Goal: Transaction & Acquisition: Purchase product/service

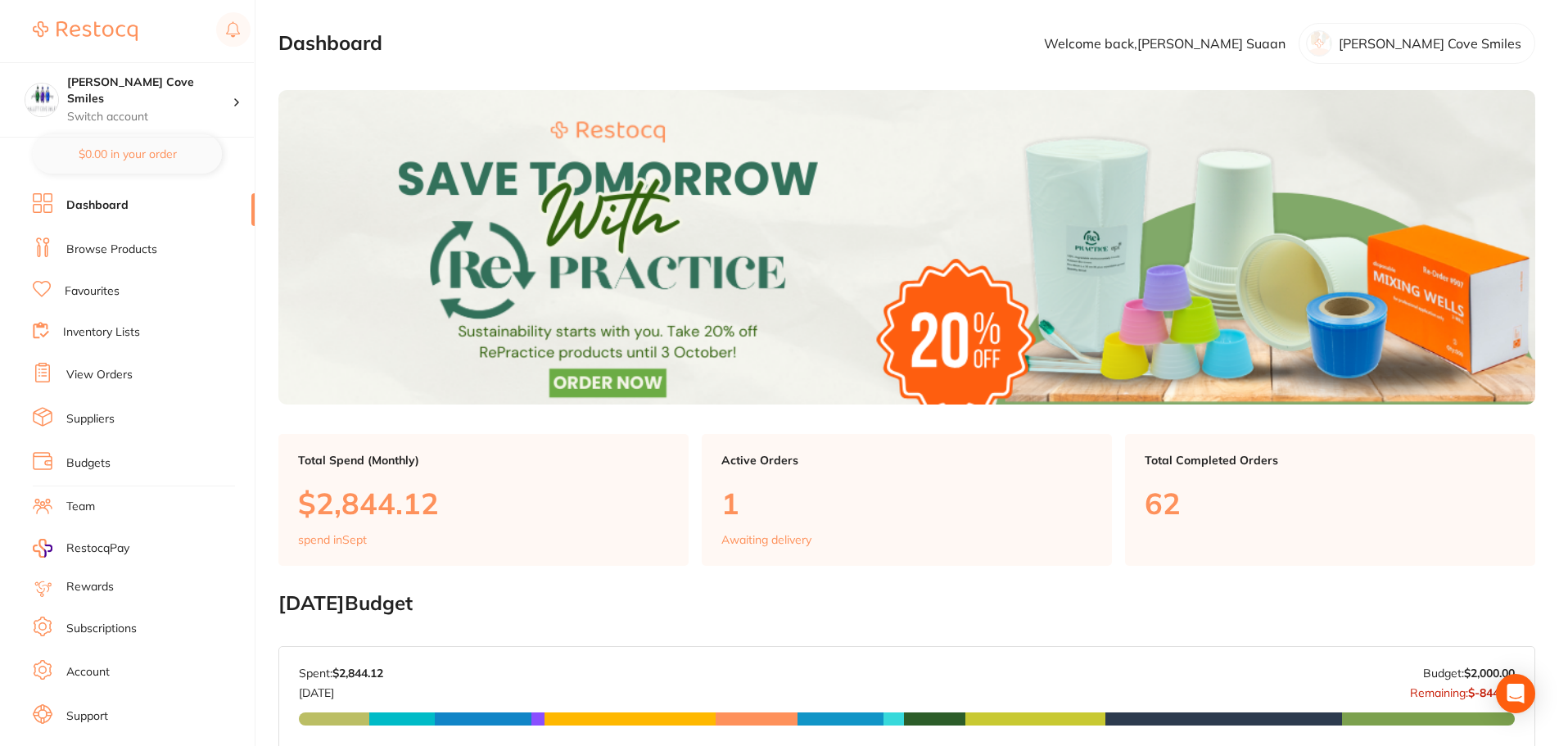
click at [108, 327] on link "Inventory Lists" at bounding box center [101, 333] width 77 height 17
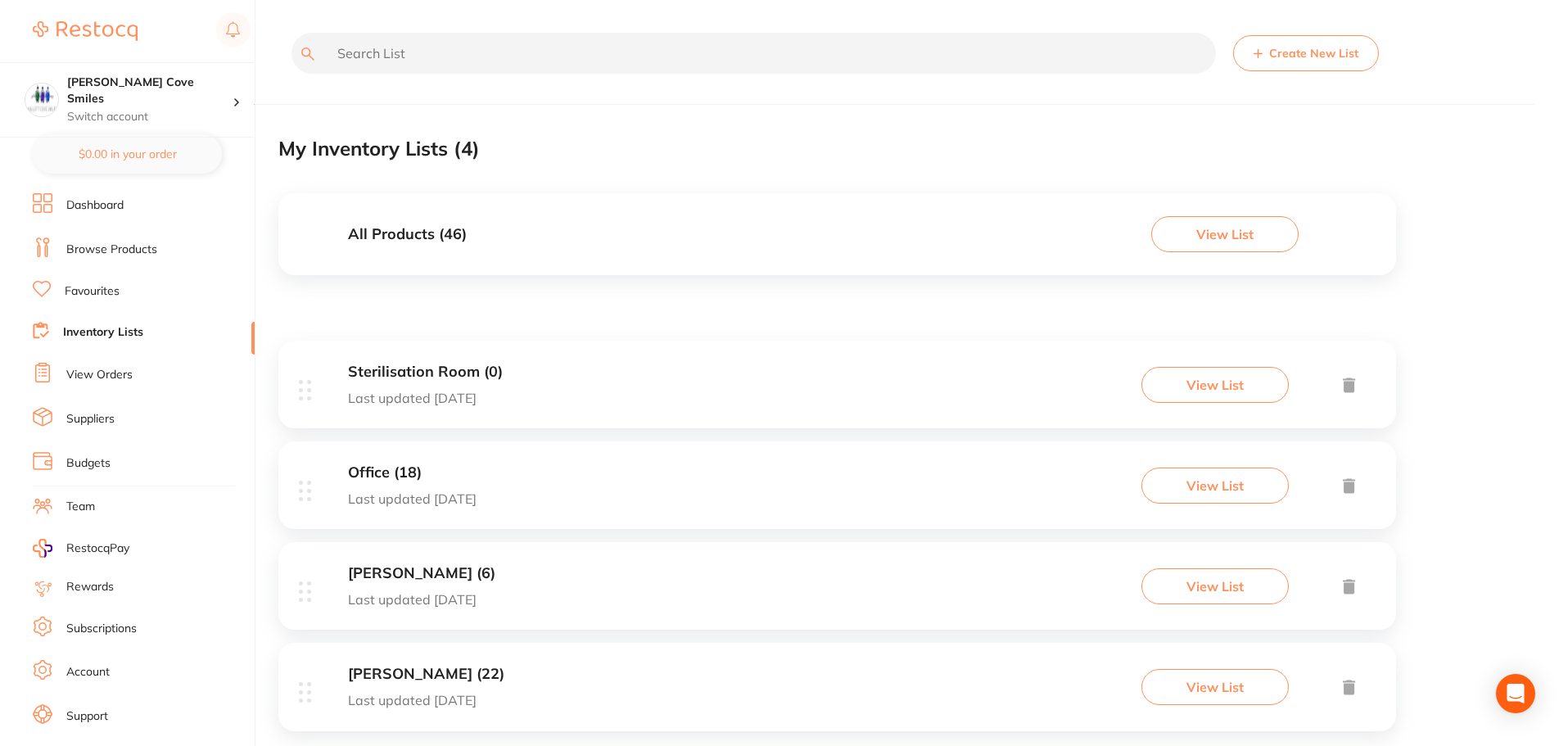
scroll to position [31, 0]
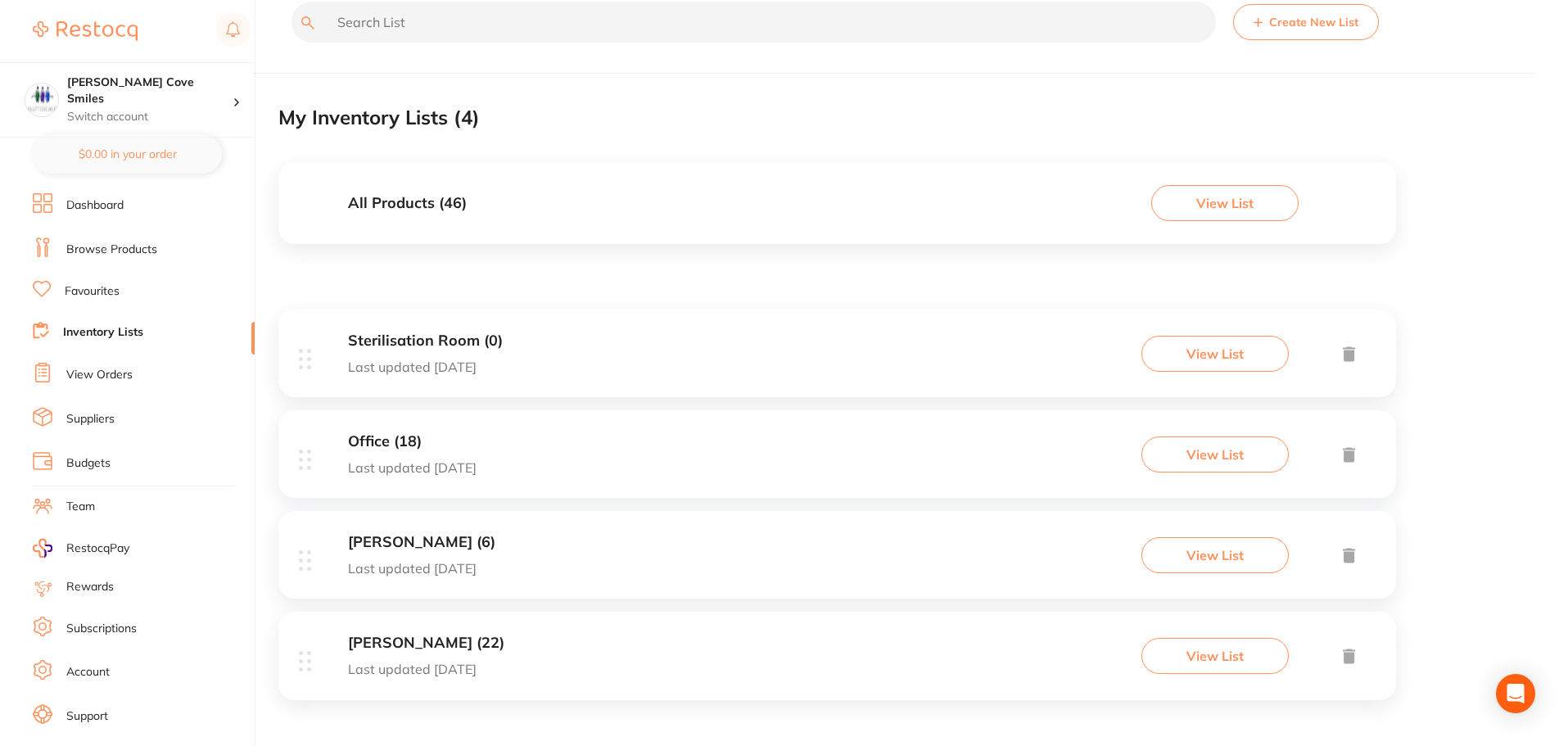
click at [1204, 197] on button "View List" at bounding box center [1224, 202] width 147 height 36
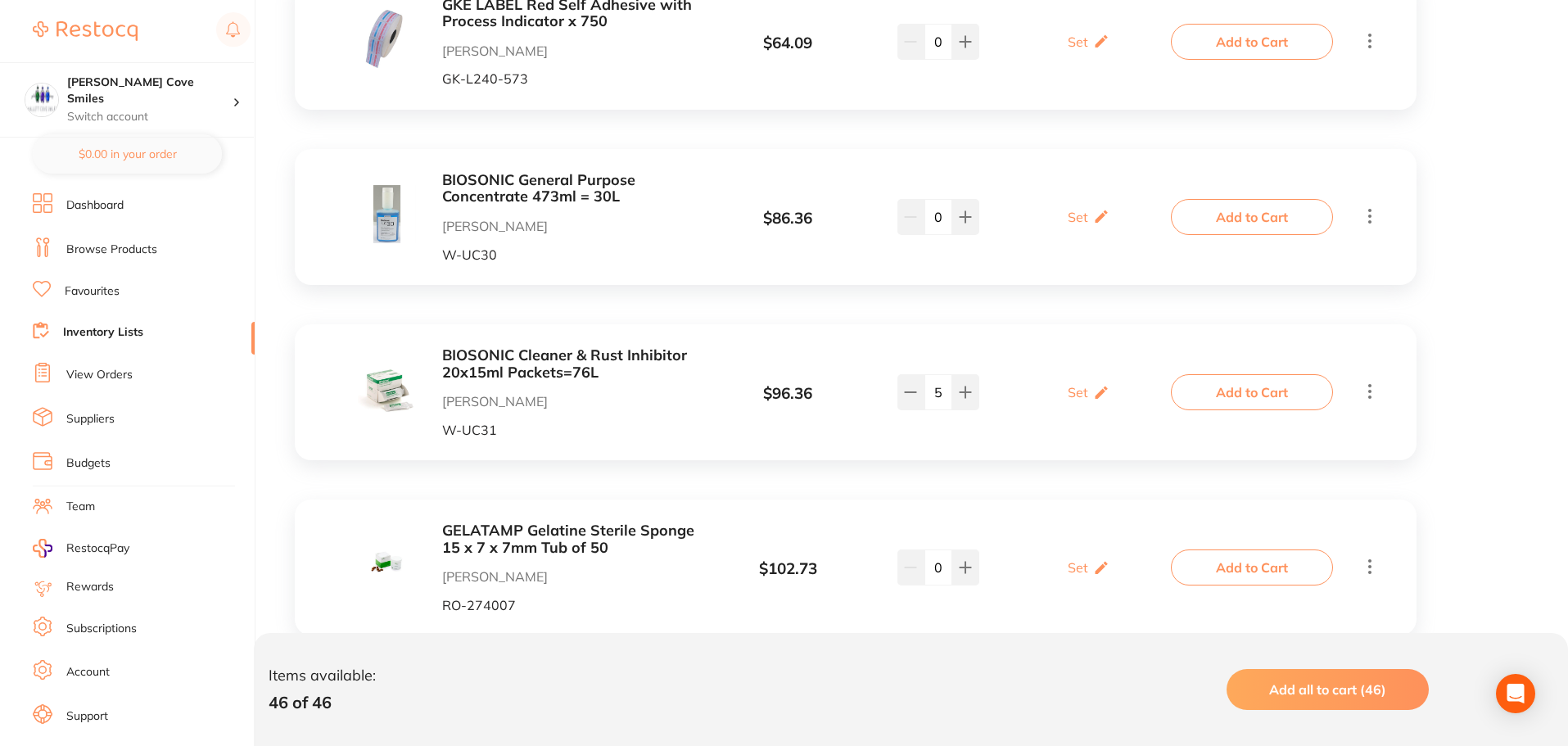
scroll to position [654, 0]
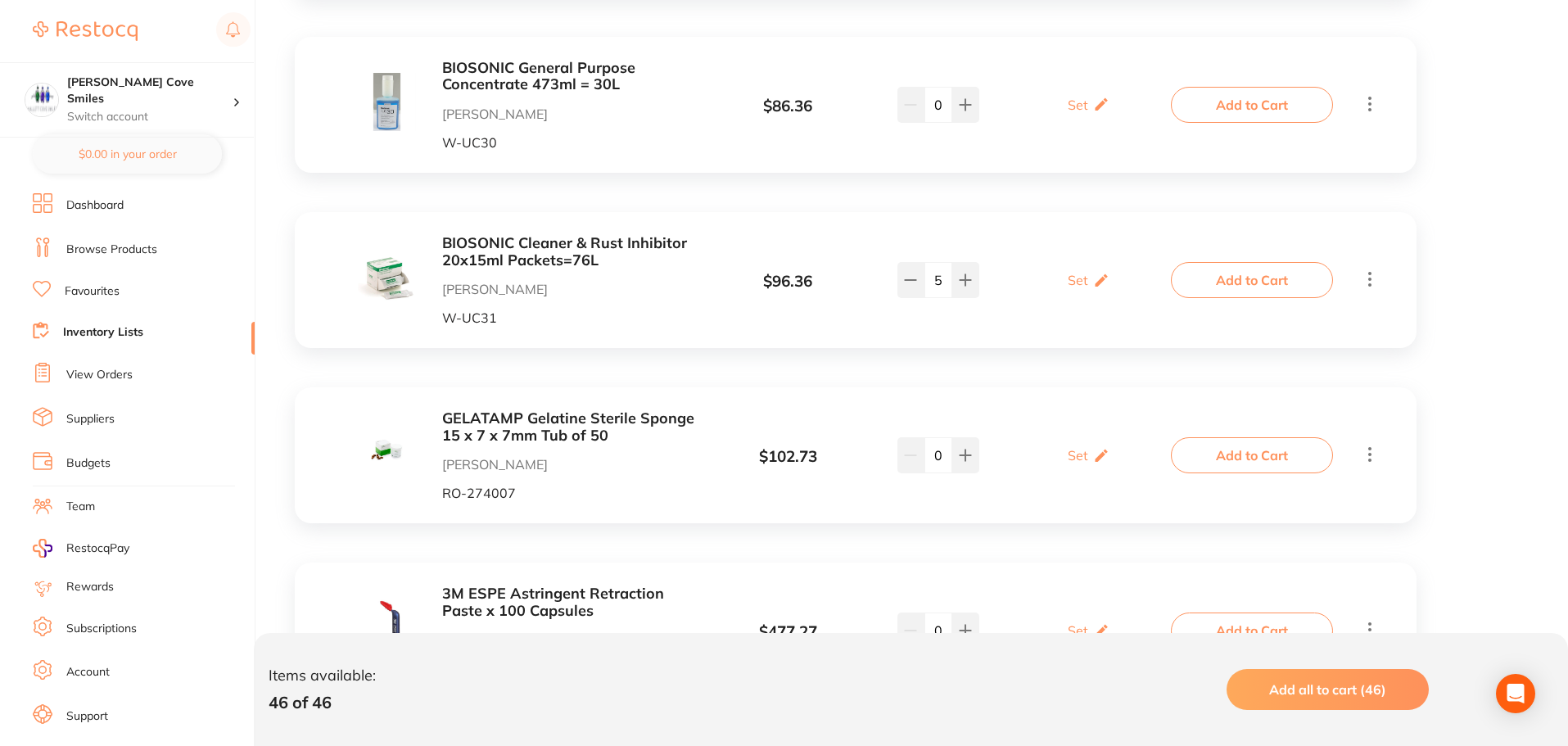
click at [1255, 276] on button "Add to Cart" at bounding box center [1251, 279] width 162 height 36
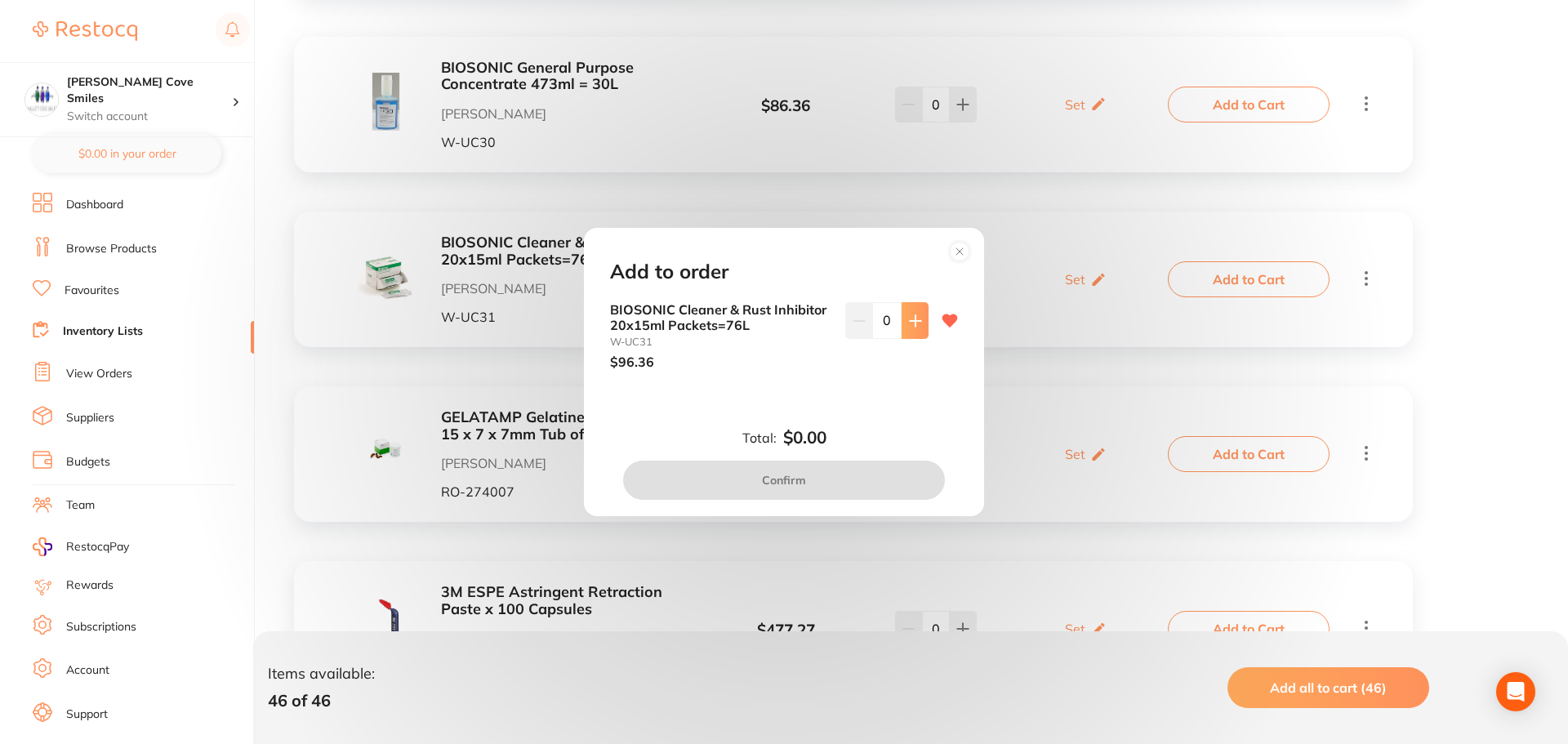
click at [909, 317] on icon at bounding box center [916, 321] width 13 height 13
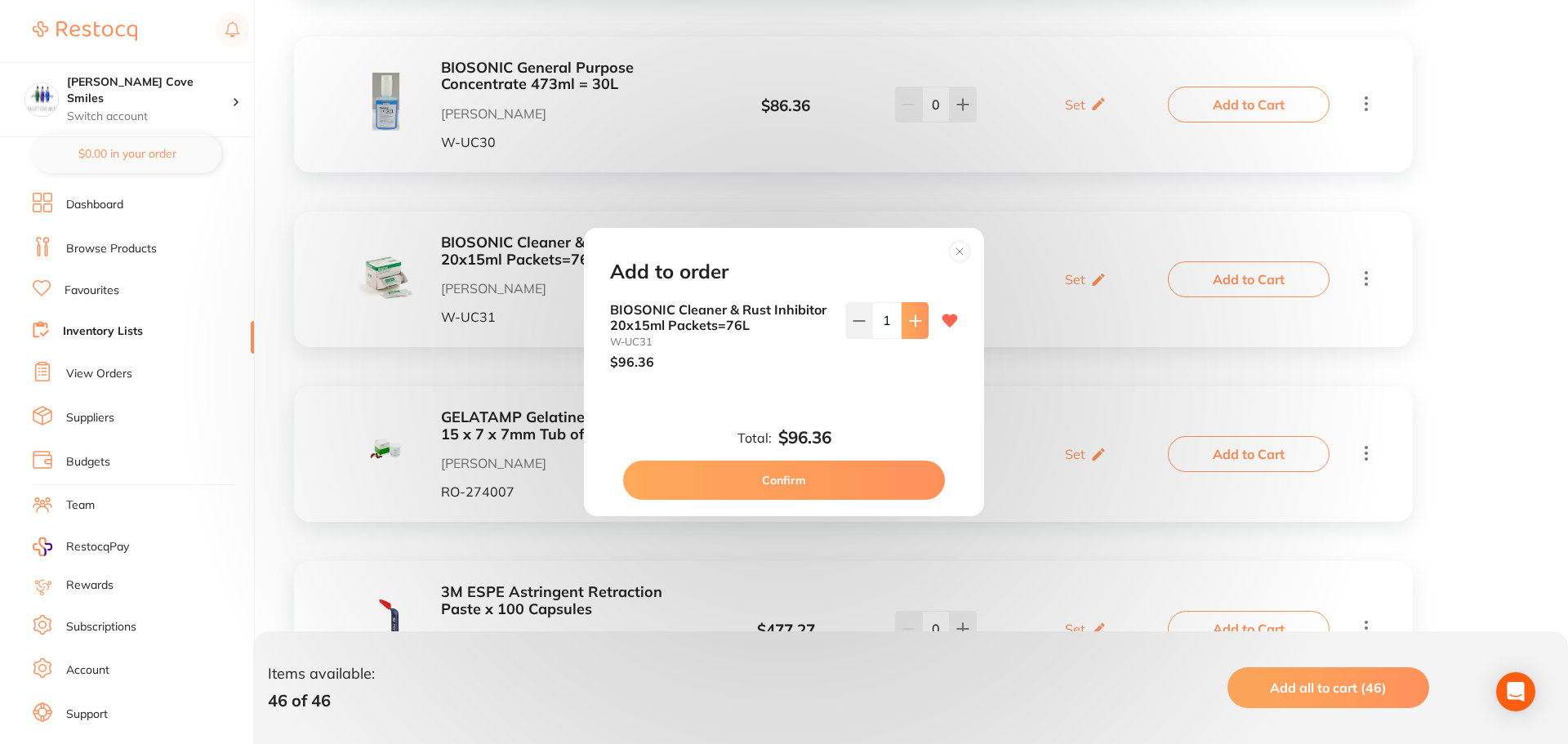
click at [909, 317] on icon at bounding box center [916, 321] width 13 height 13
click at [909, 324] on icon at bounding box center [916, 321] width 13 height 13
type input "3"
click at [735, 479] on button "Confirm" at bounding box center [784, 479] width 322 height 40
checkbox input "false"
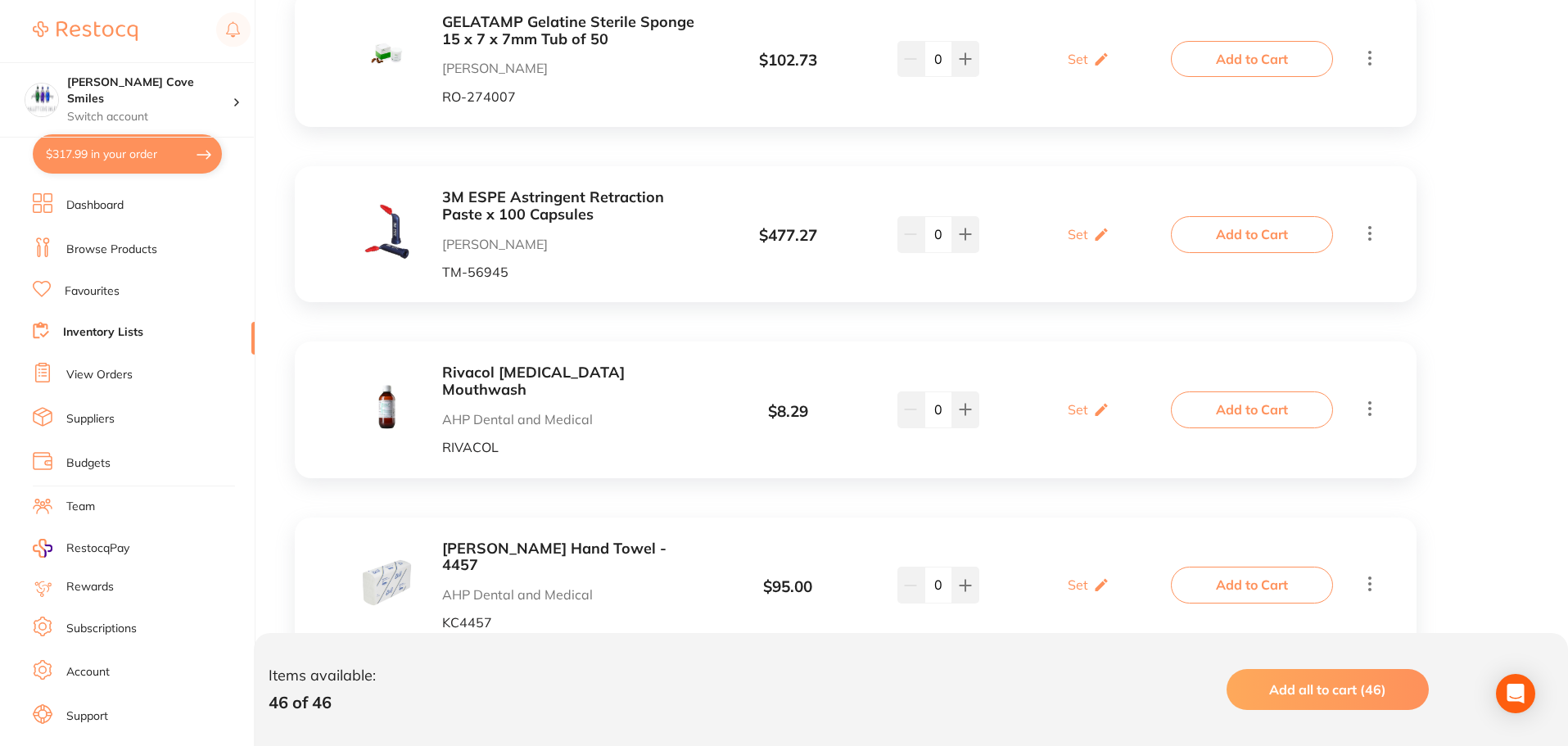
scroll to position [1146, 0]
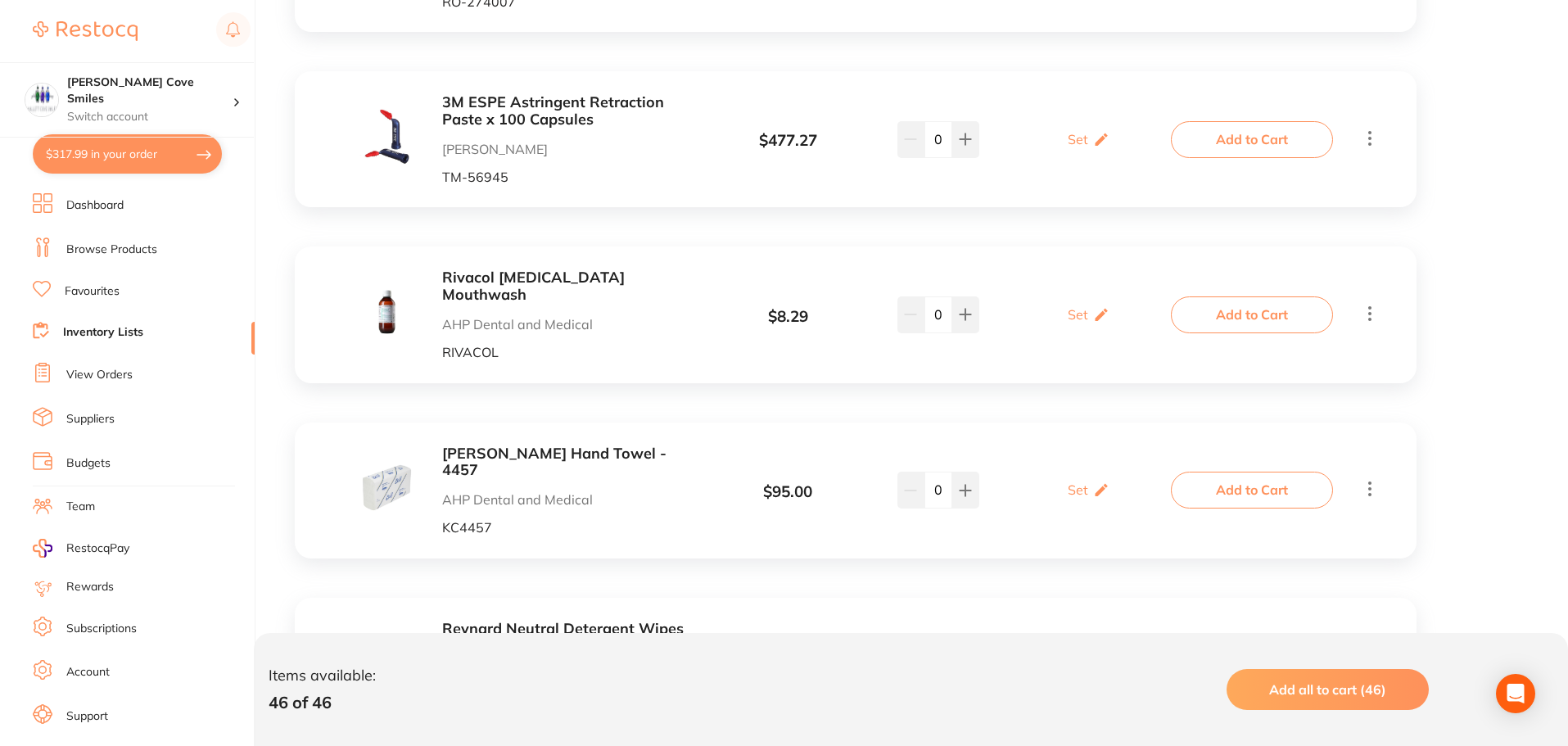
click at [1216, 471] on button "Add to Cart" at bounding box center [1251, 489] width 162 height 36
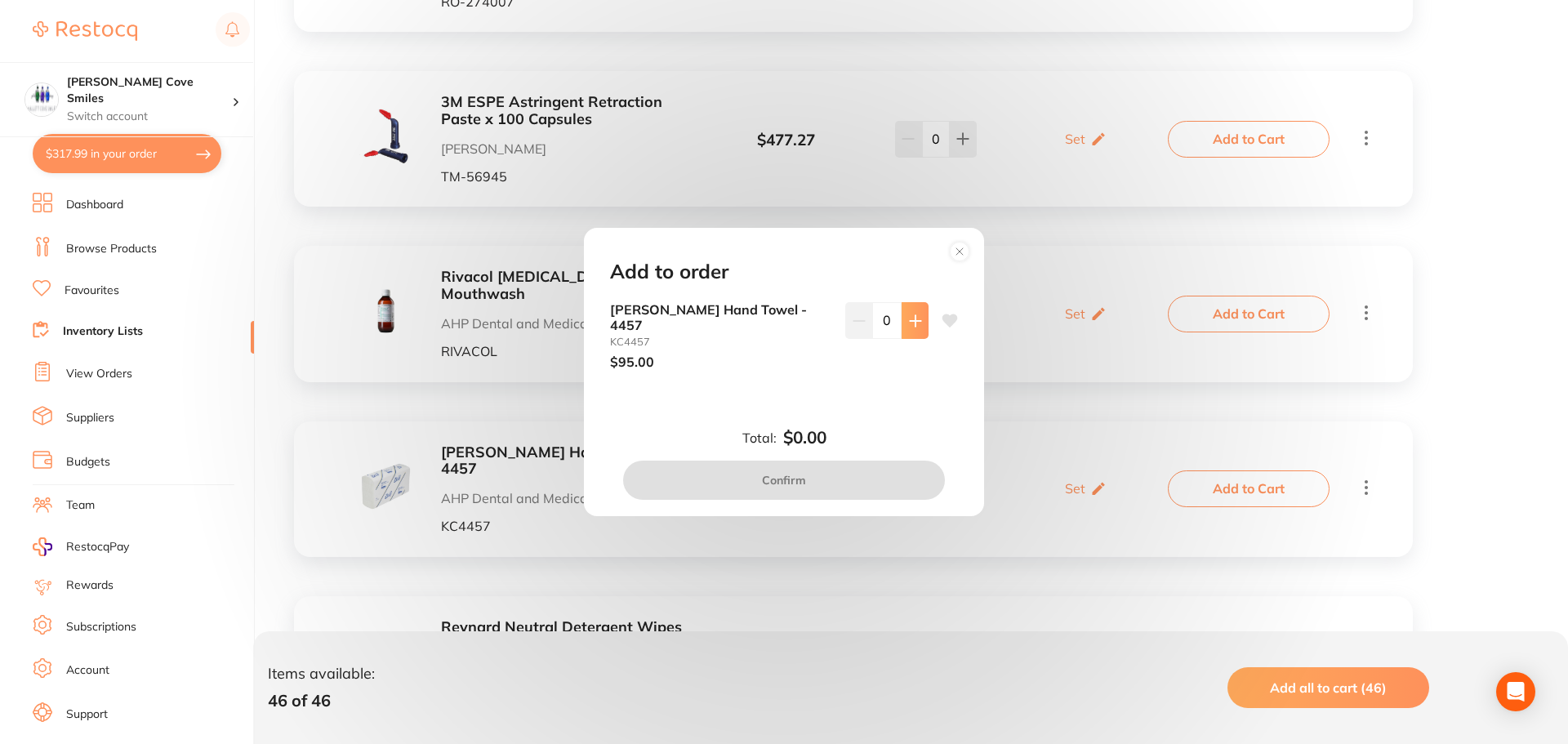
click at [915, 325] on icon at bounding box center [916, 321] width 13 height 13
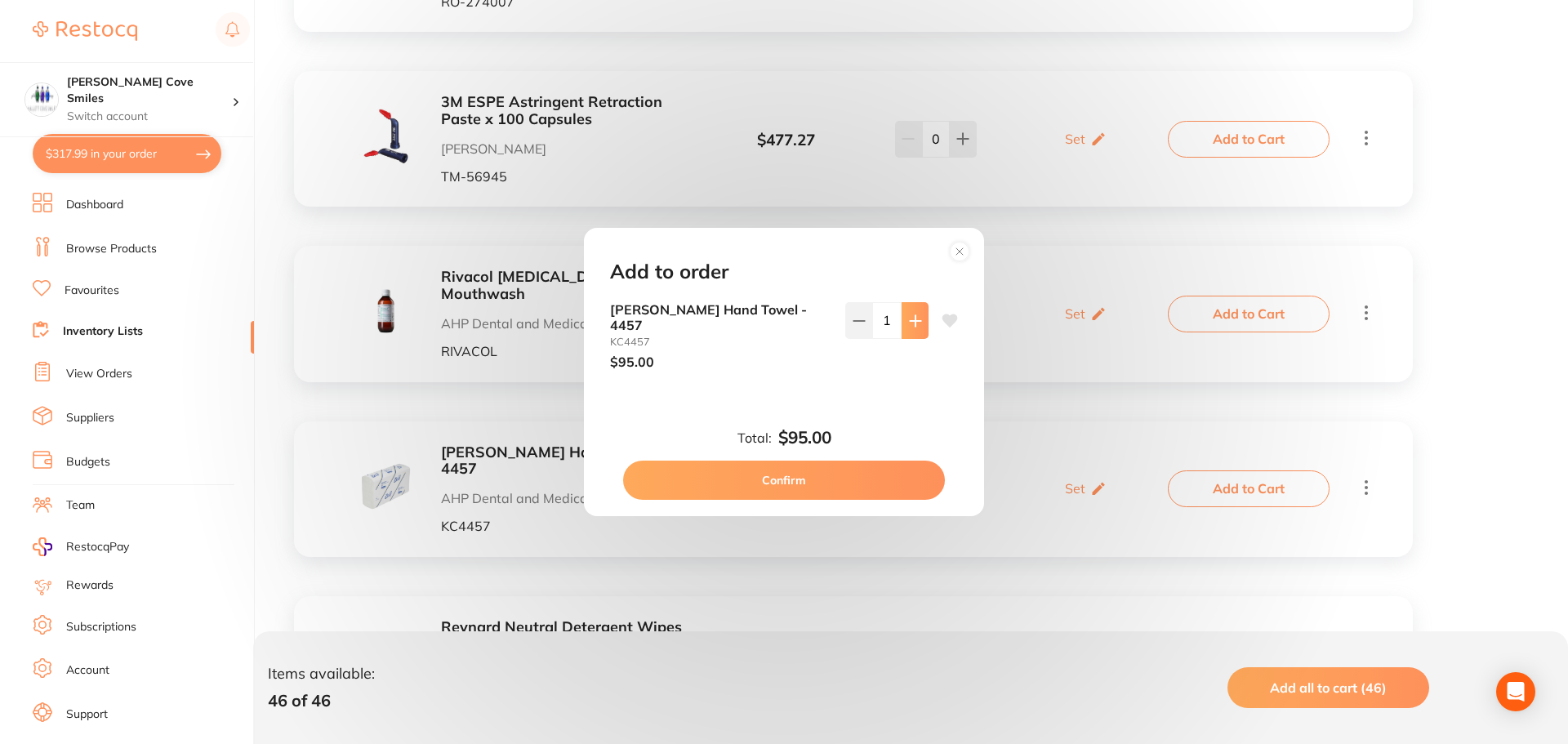
click at [915, 325] on icon at bounding box center [916, 321] width 13 height 13
type input "2"
click at [781, 470] on button "Confirm" at bounding box center [784, 479] width 322 height 40
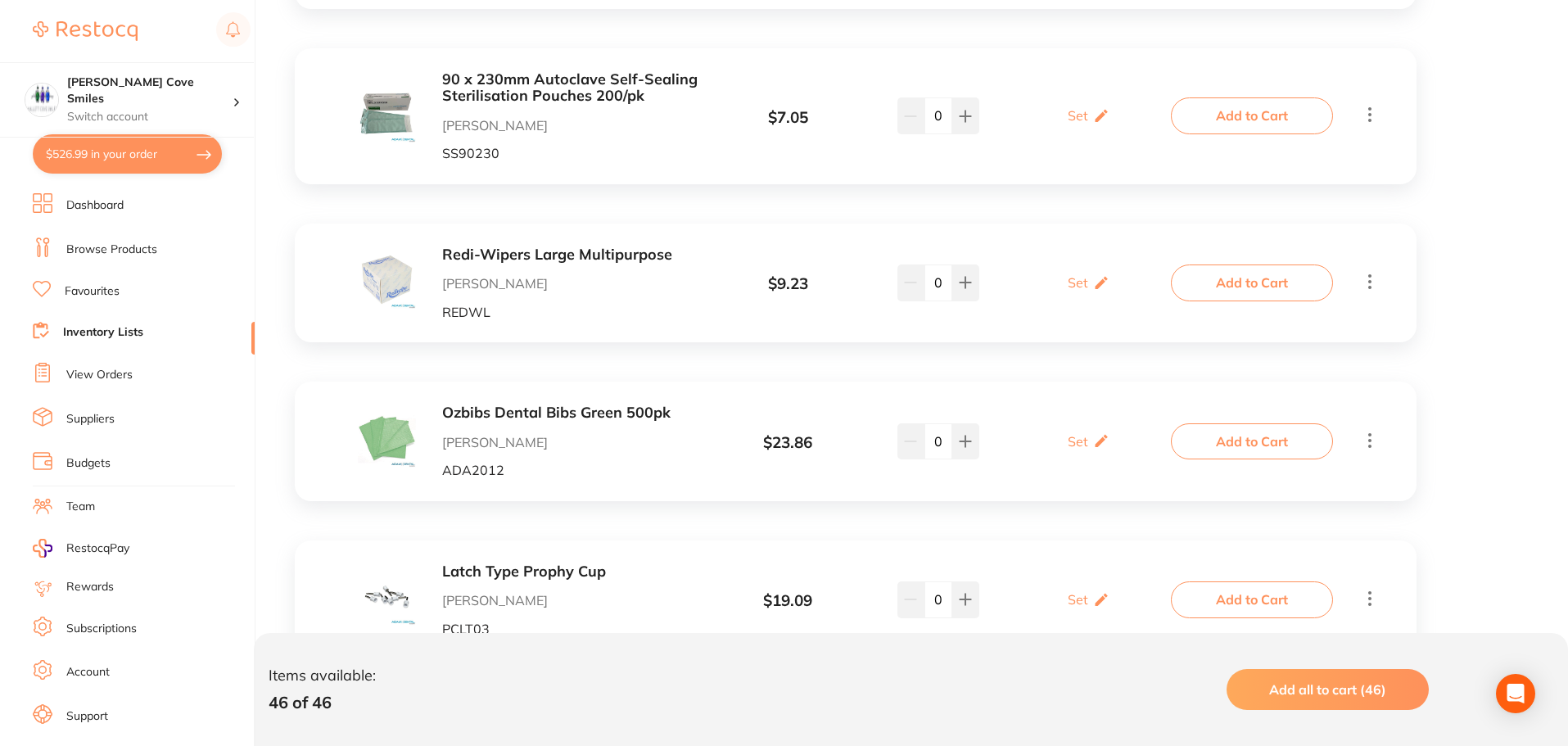
scroll to position [2210, 0]
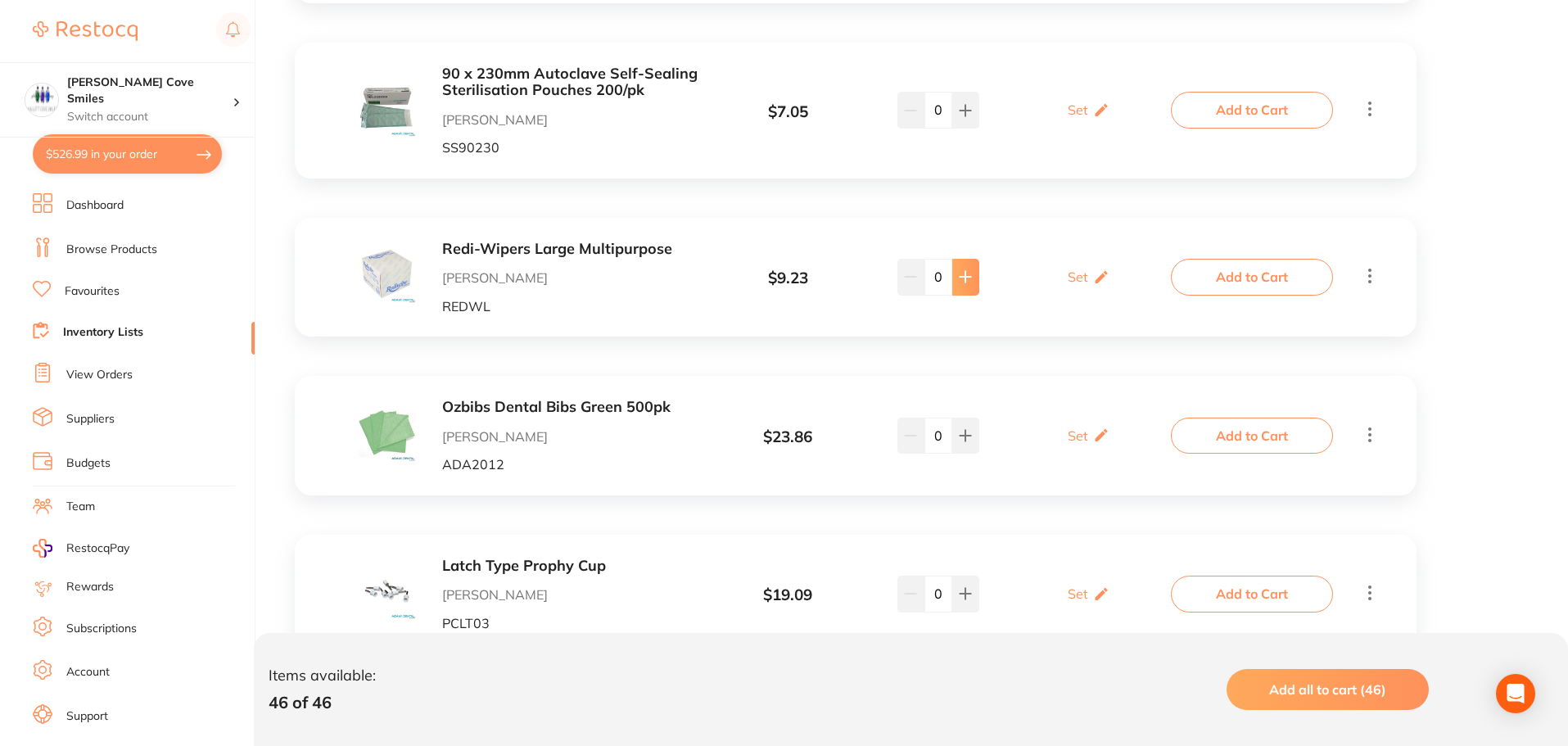
click at [959, 270] on icon at bounding box center [965, 276] width 13 height 13
type input "1"
click at [1192, 259] on button "Add to Cart" at bounding box center [1251, 276] width 162 height 36
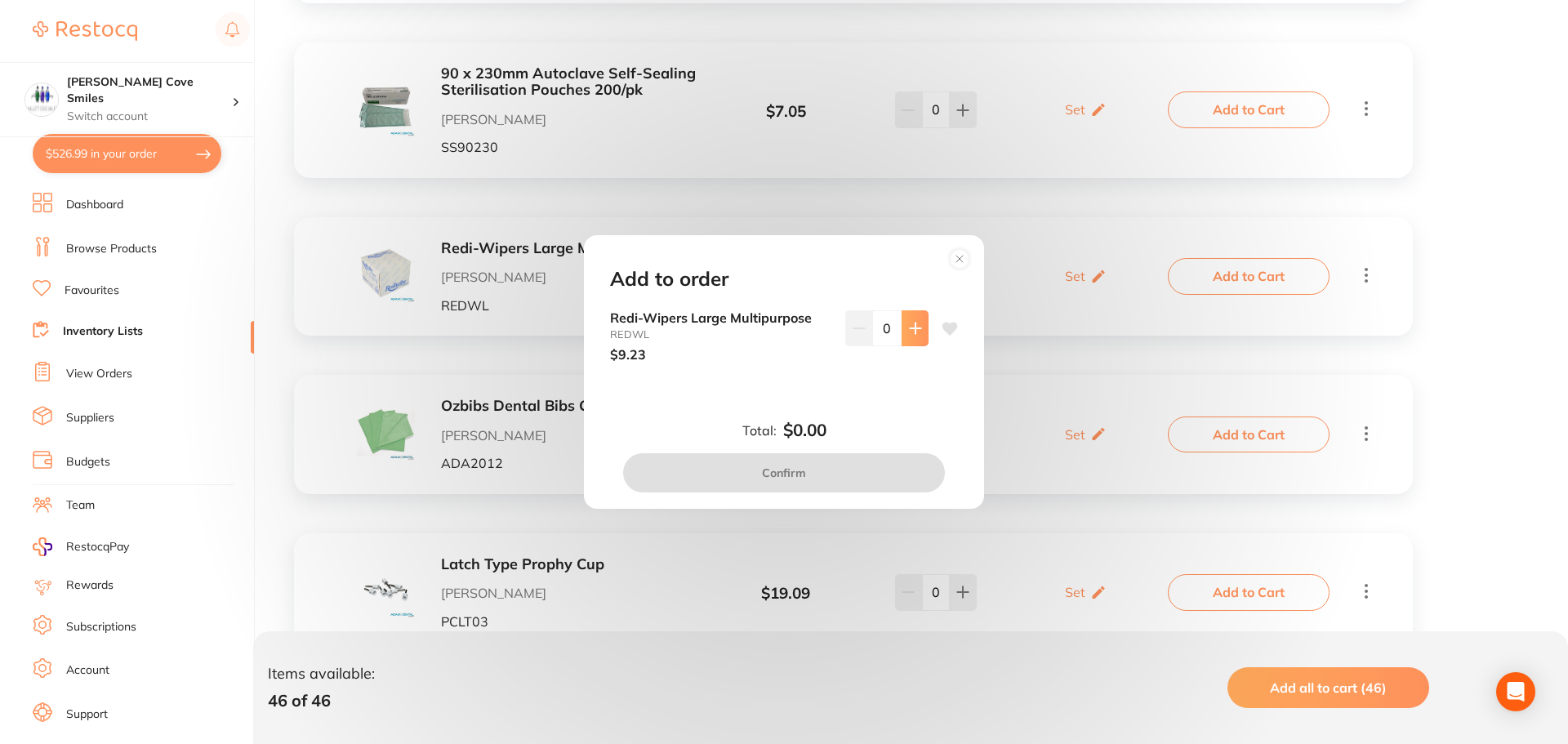
click at [909, 330] on icon at bounding box center [916, 328] width 13 height 13
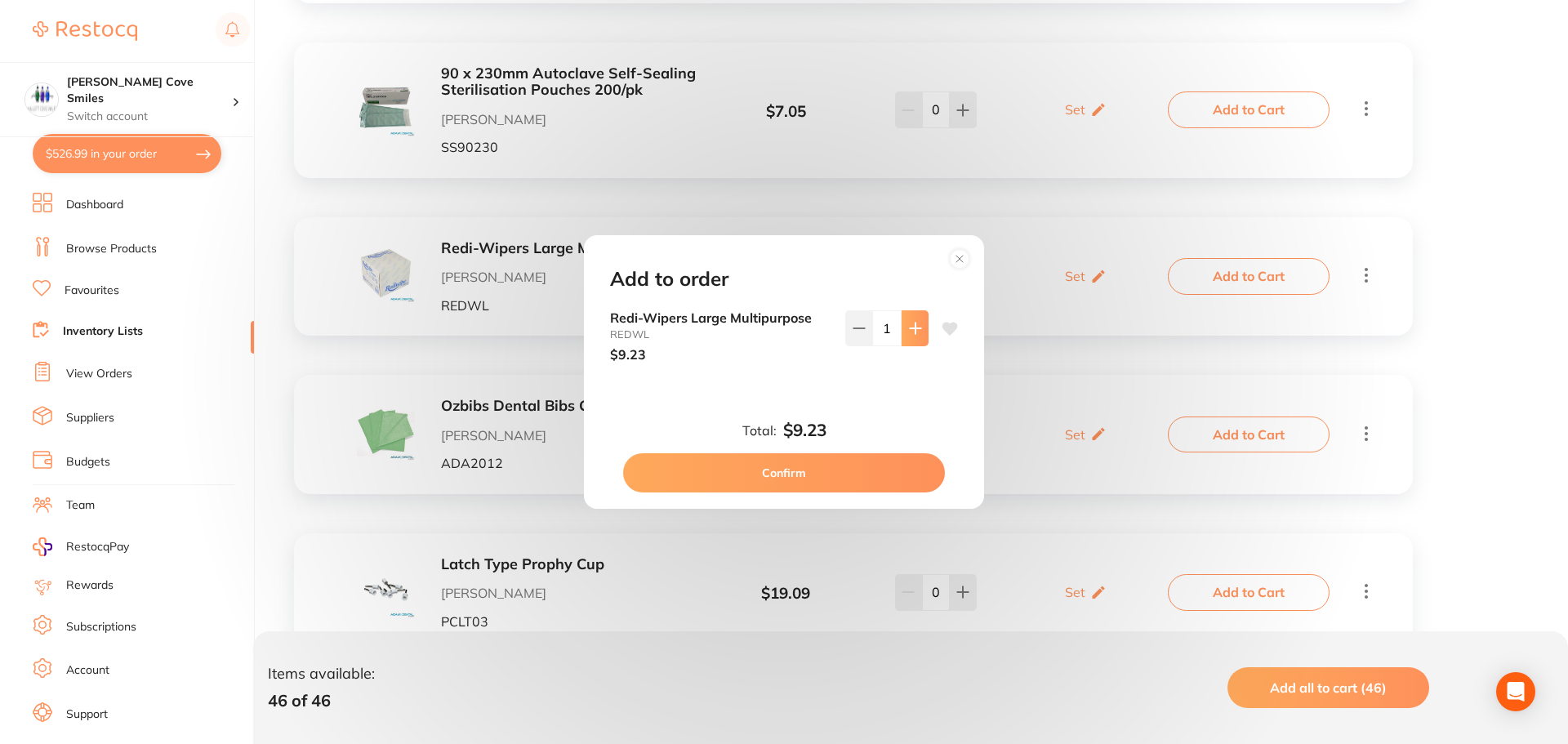
click at [909, 328] on icon at bounding box center [915, 328] width 11 height 11
type input "2"
click at [867, 466] on button "Confirm" at bounding box center [784, 472] width 322 height 40
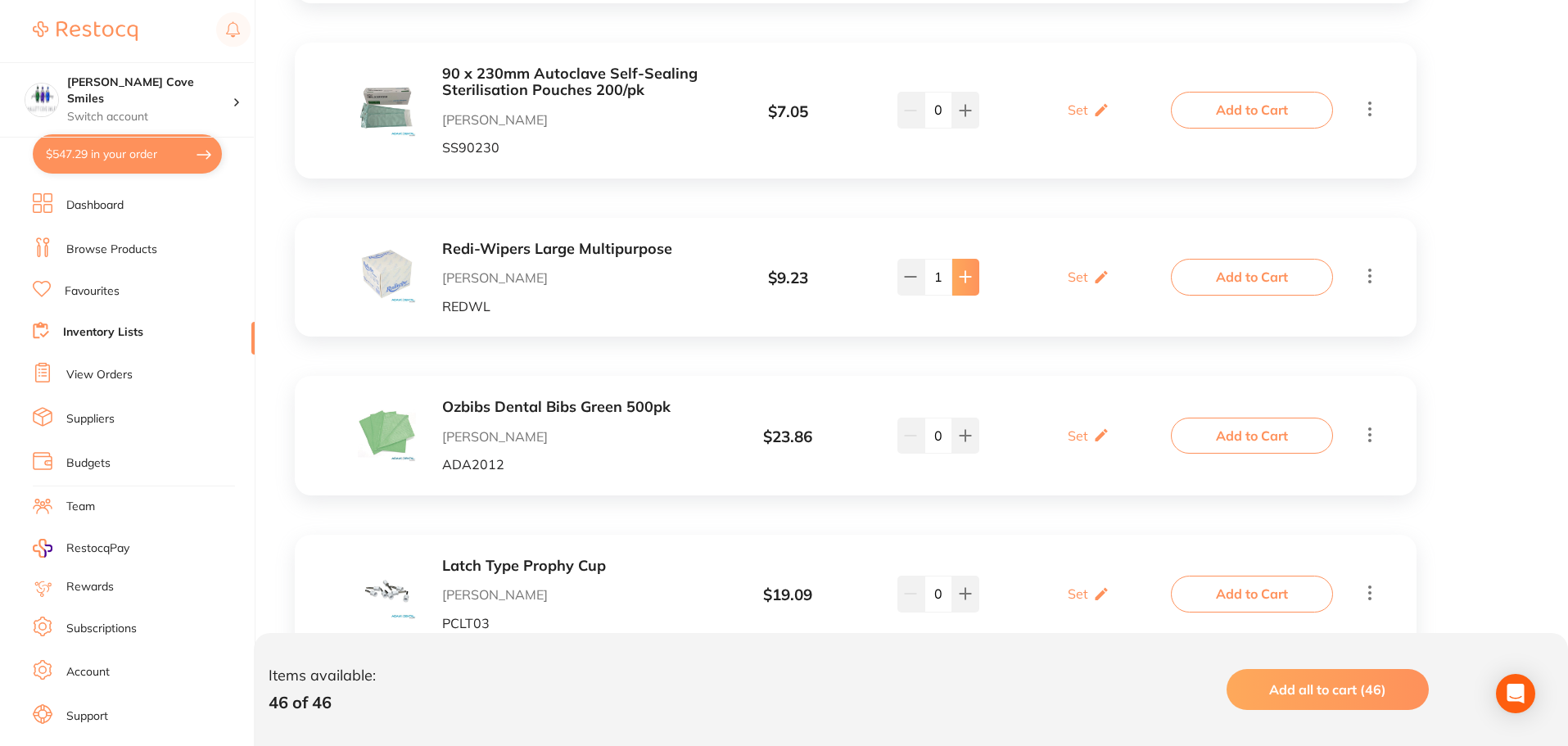
click at [959, 270] on icon at bounding box center [965, 276] width 13 height 13
click at [907, 270] on icon at bounding box center [911, 276] width 13 height 13
type input "0"
click at [1366, 265] on icon at bounding box center [1369, 275] width 19 height 20
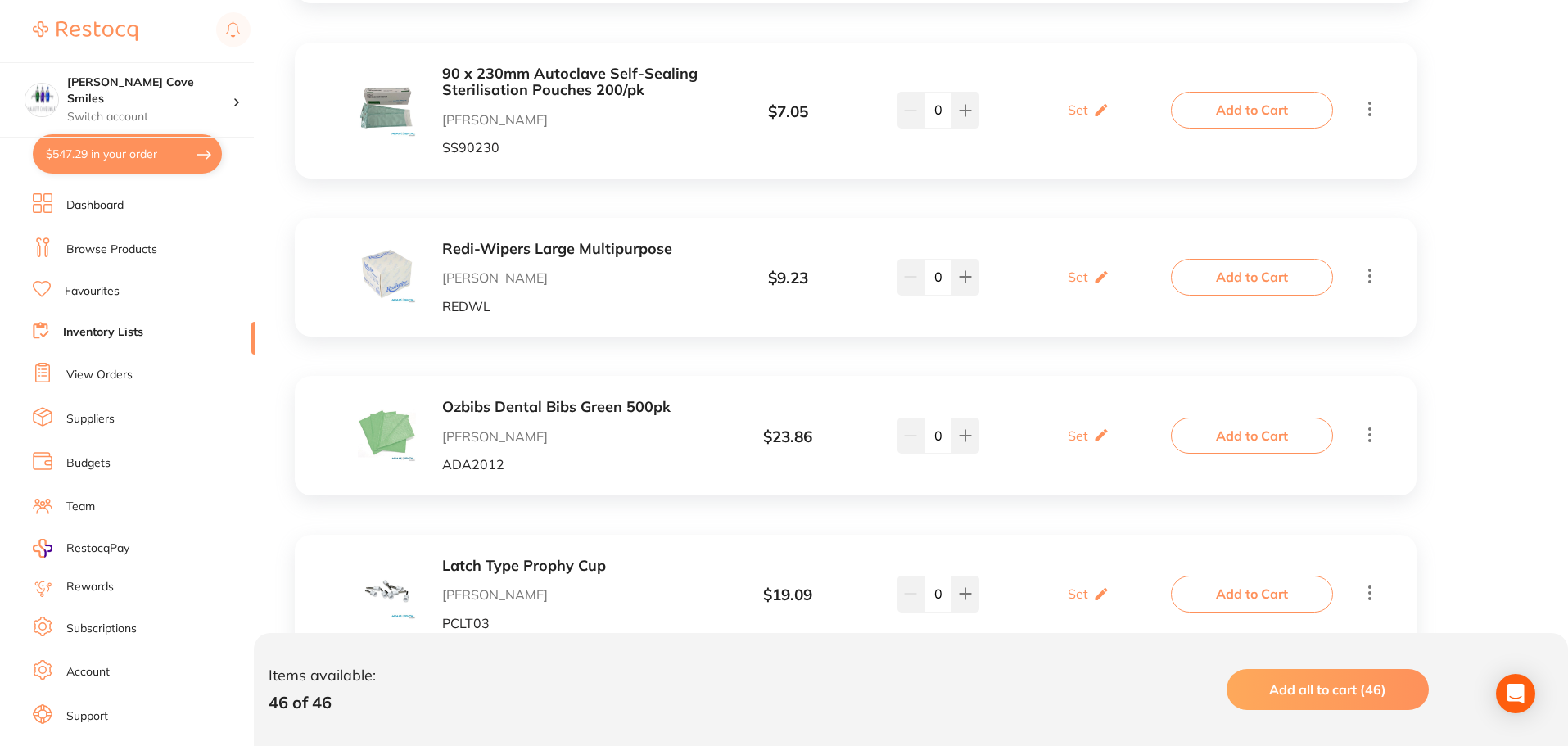
click at [115, 147] on button "$547.29 in your order" at bounding box center [127, 153] width 190 height 40
checkbox input "true"
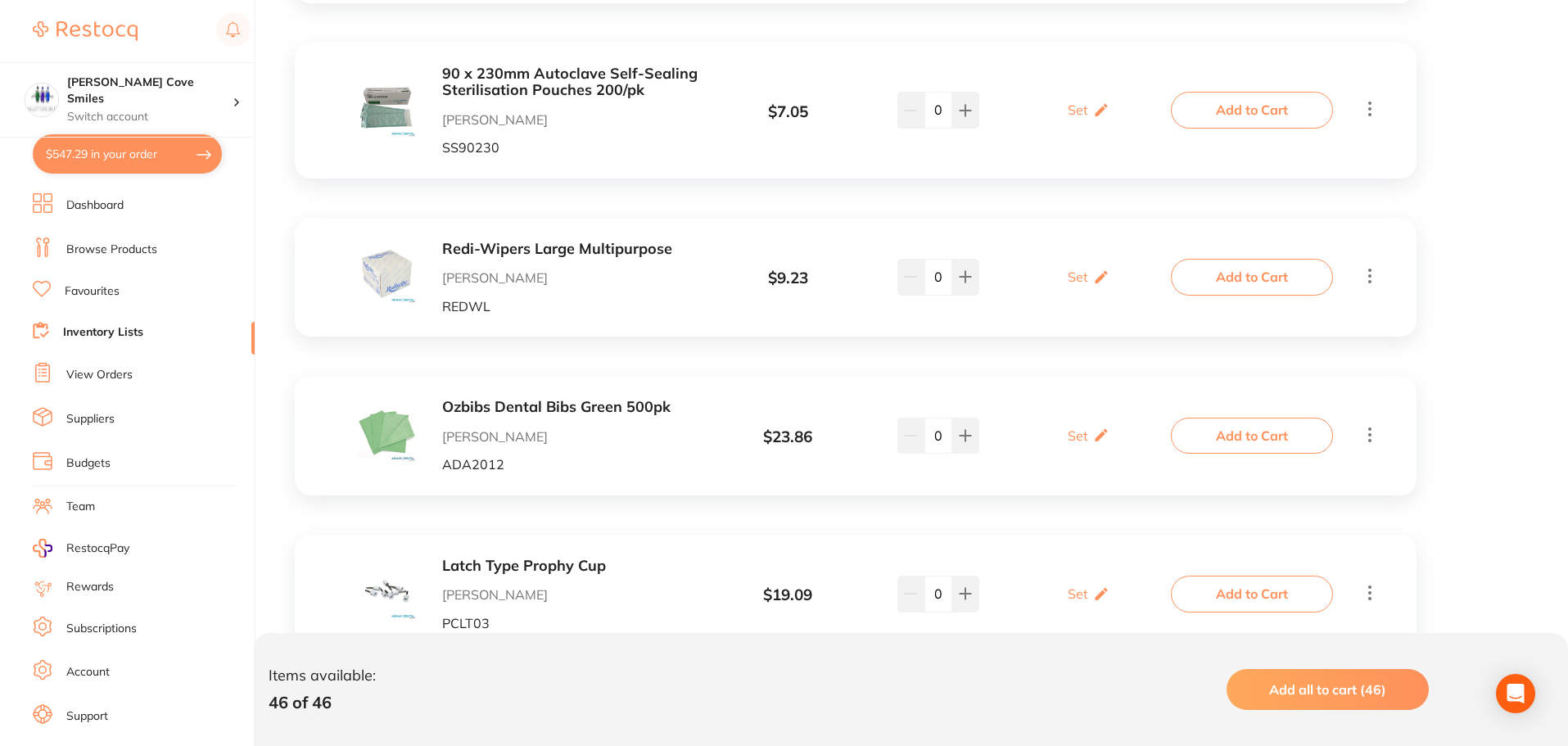
checkbox input "true"
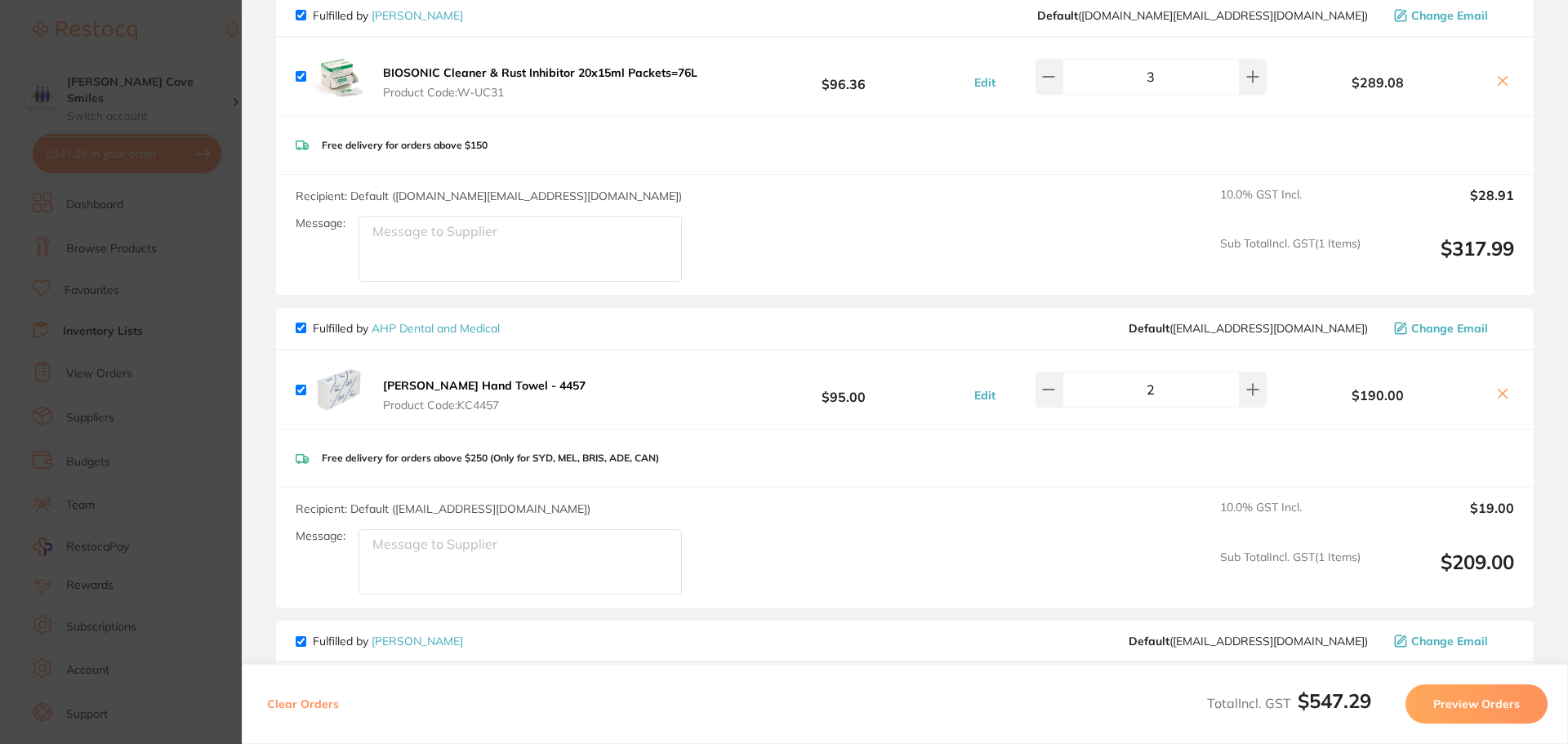
scroll to position [408, 0]
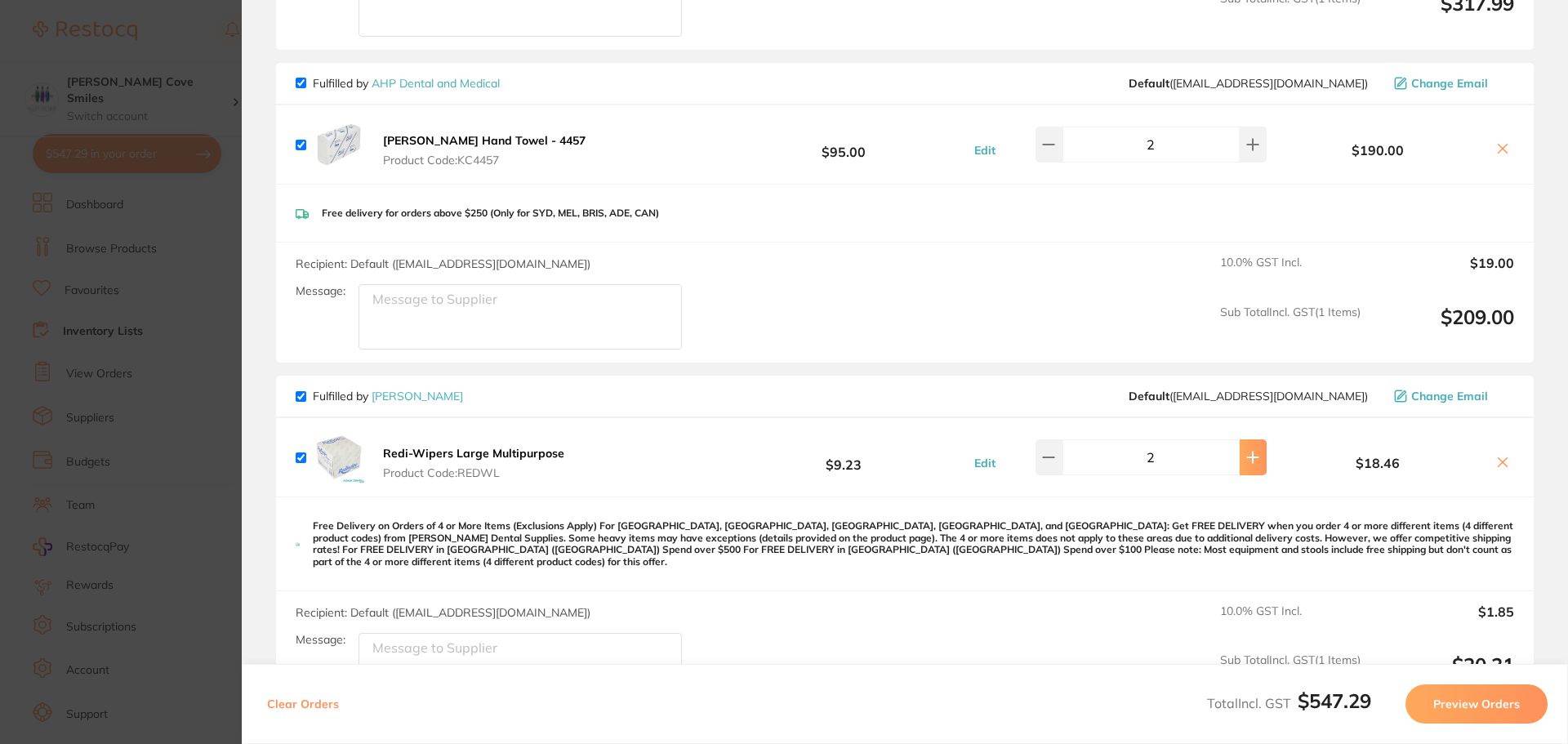
click at [1246, 454] on icon at bounding box center [1253, 457] width 13 height 13
type input "4"
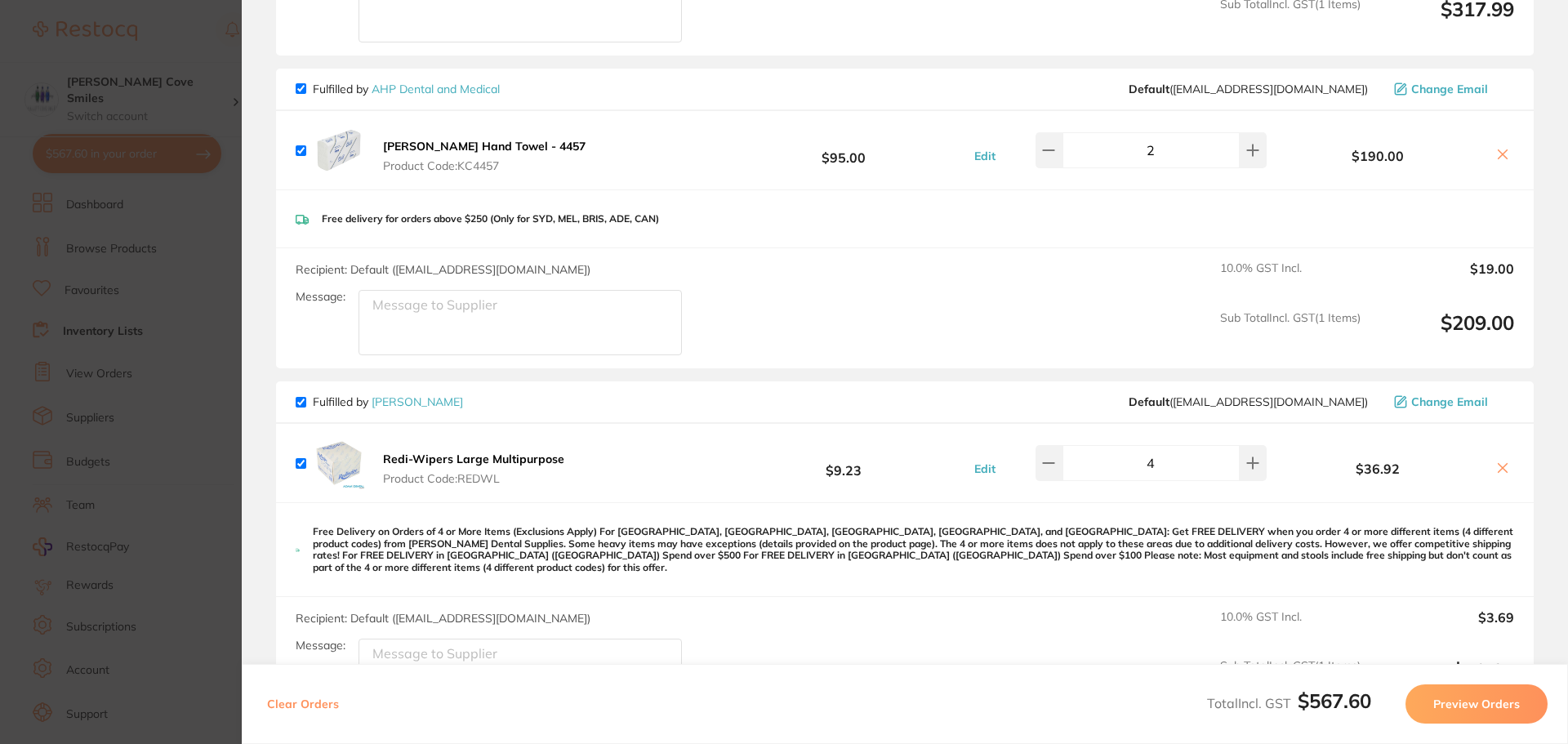
scroll to position [0, 0]
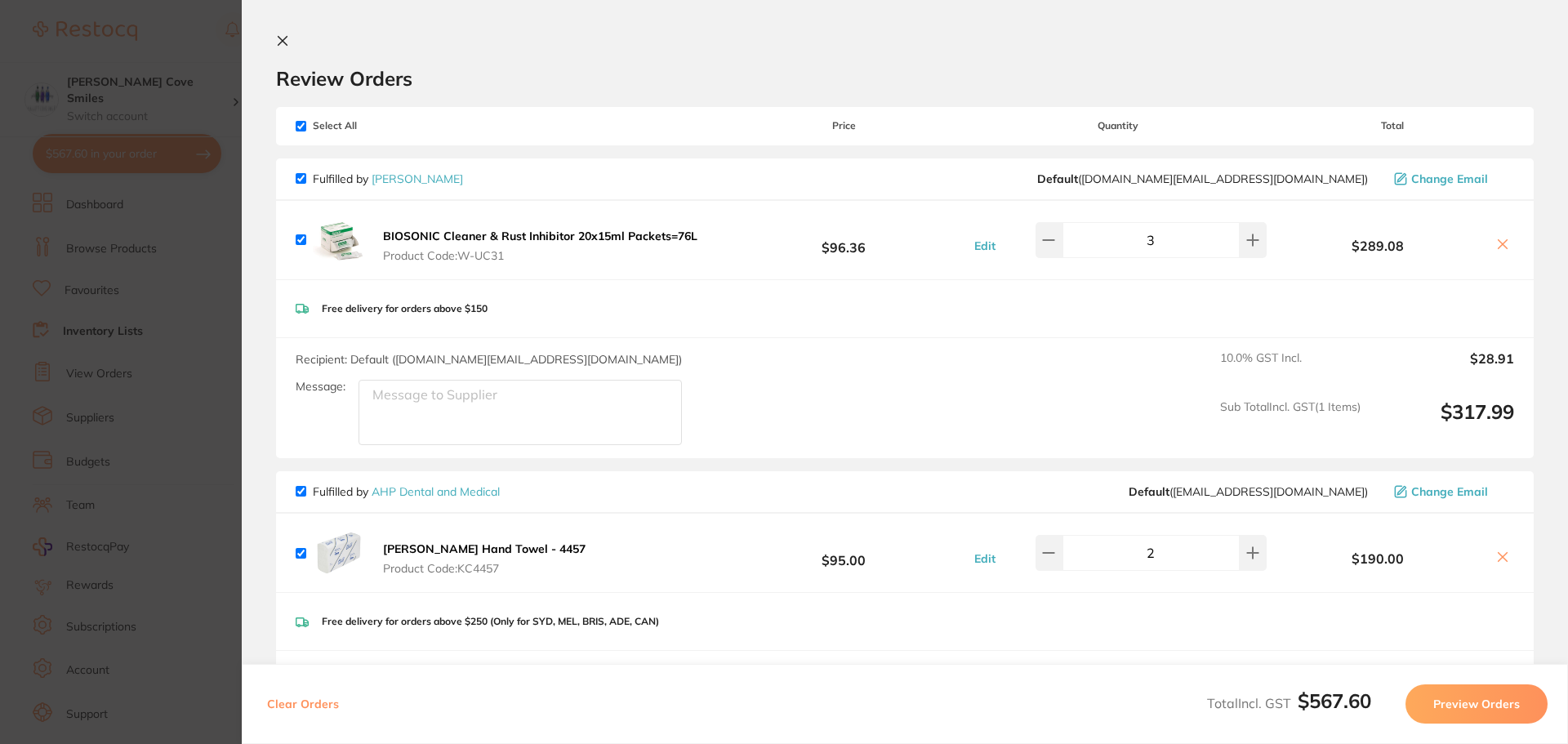
click at [283, 39] on icon at bounding box center [282, 41] width 13 height 13
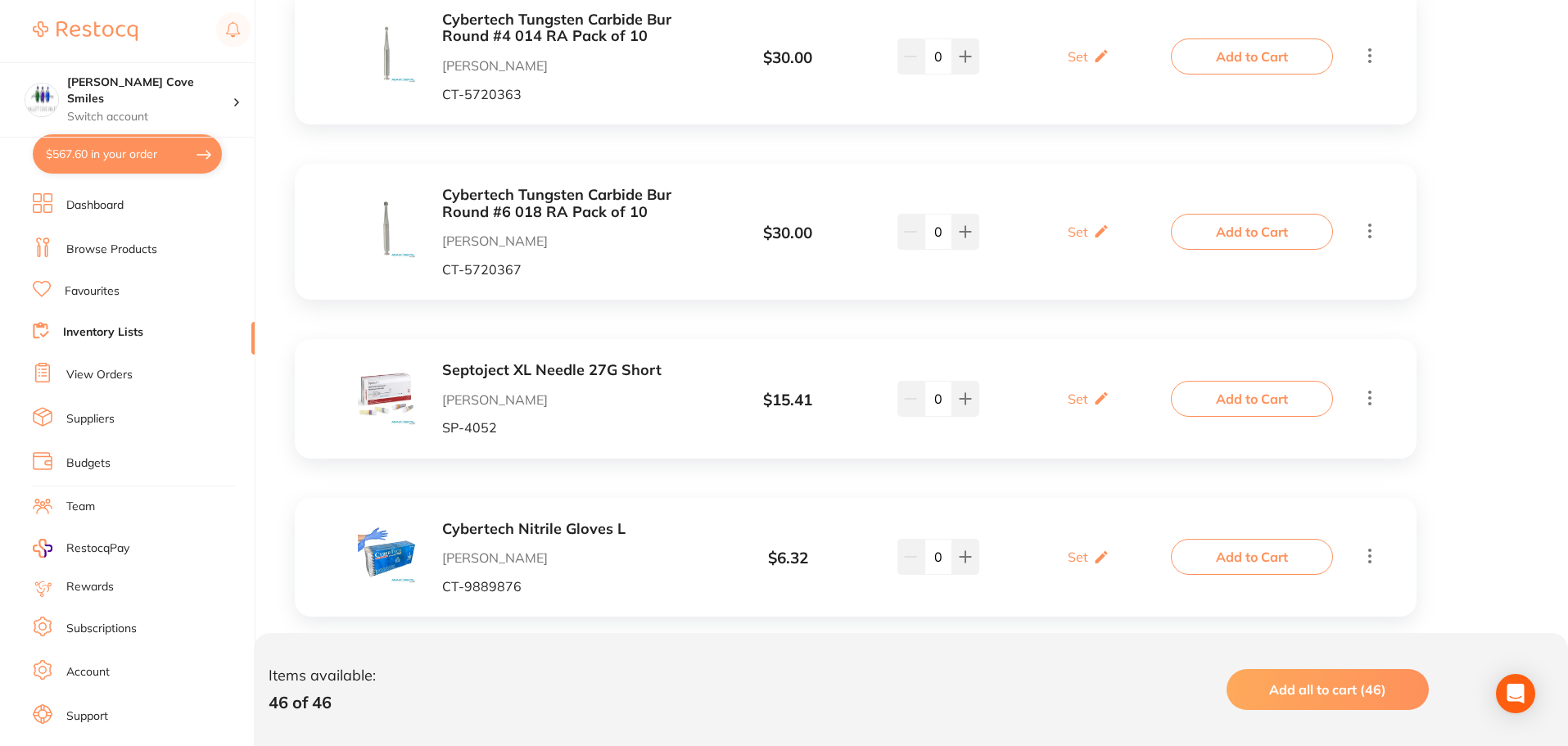
scroll to position [5321, 0]
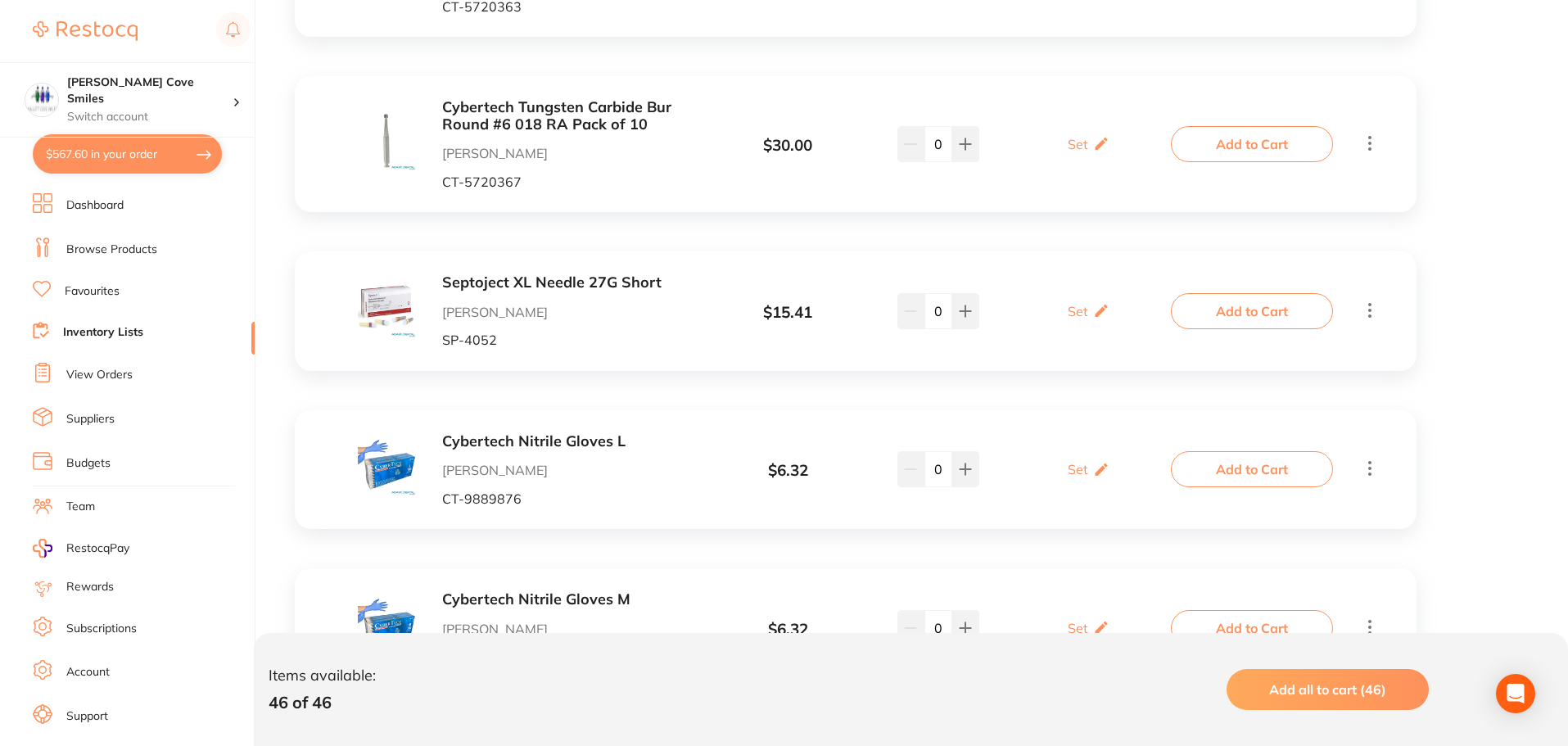
click at [1230, 293] on button "Add to Cart" at bounding box center [1251, 311] width 162 height 36
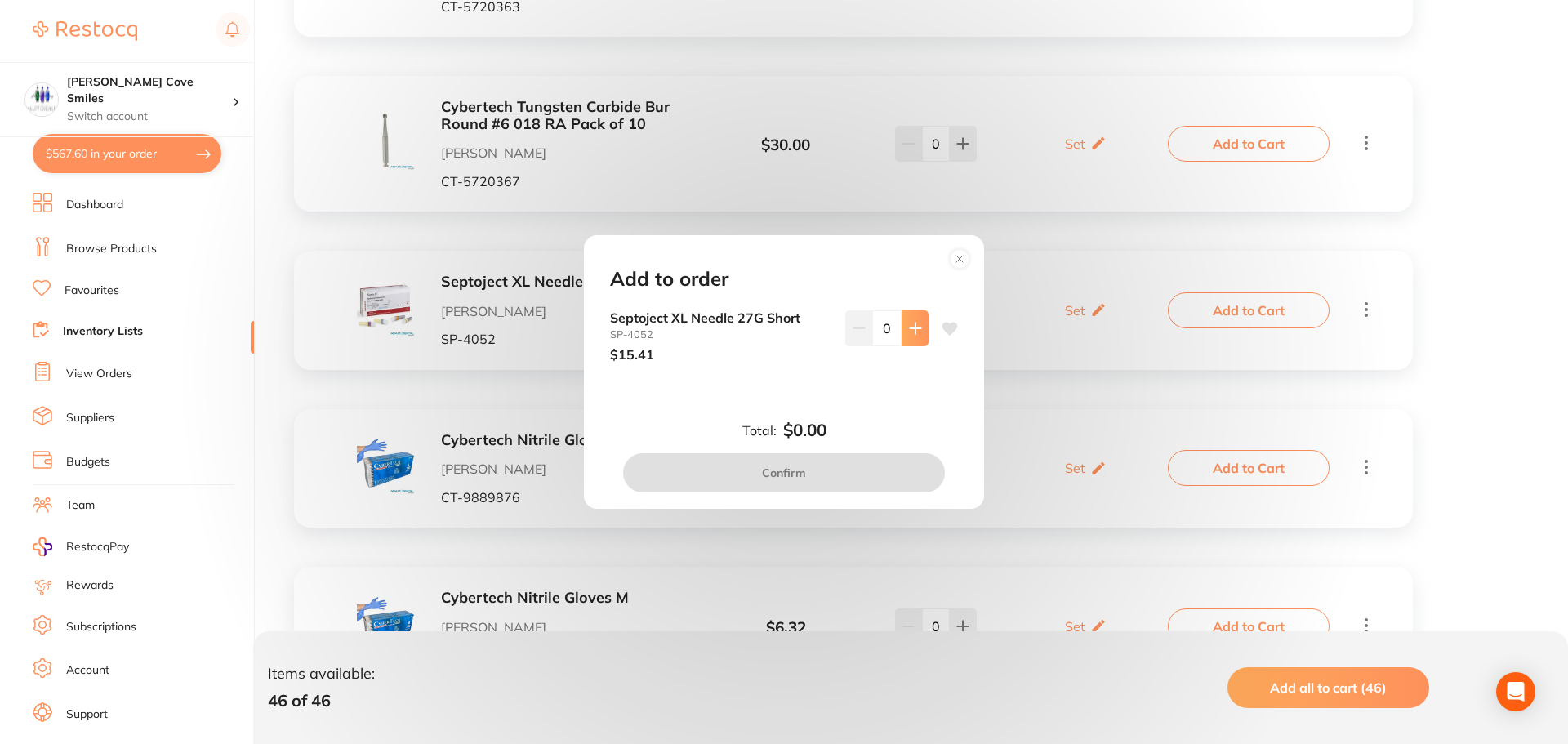
click at [913, 329] on icon at bounding box center [916, 328] width 13 height 13
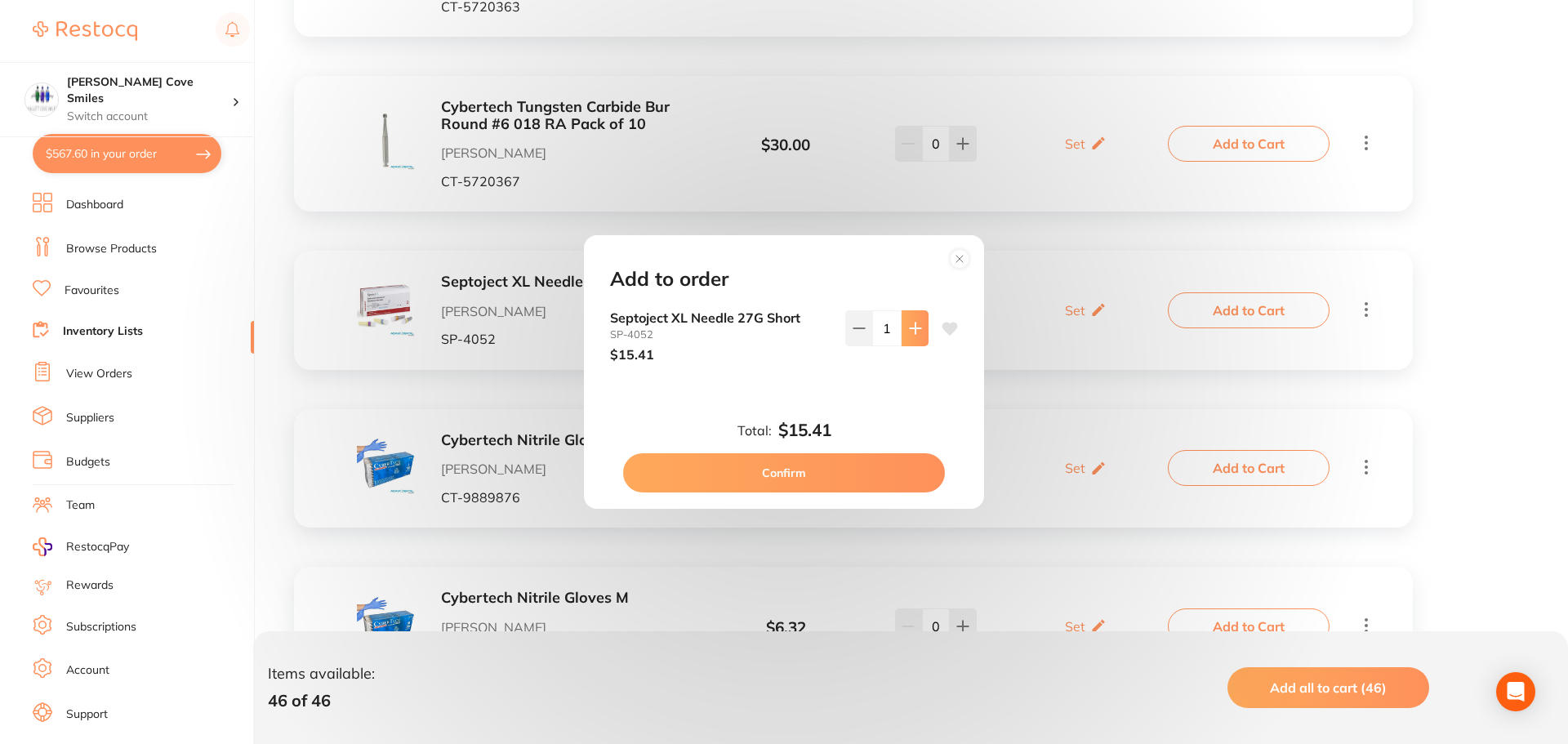
click at [913, 329] on icon at bounding box center [916, 328] width 13 height 13
type input "2"
click at [710, 466] on button "Confirm" at bounding box center [784, 472] width 322 height 40
checkbox input "false"
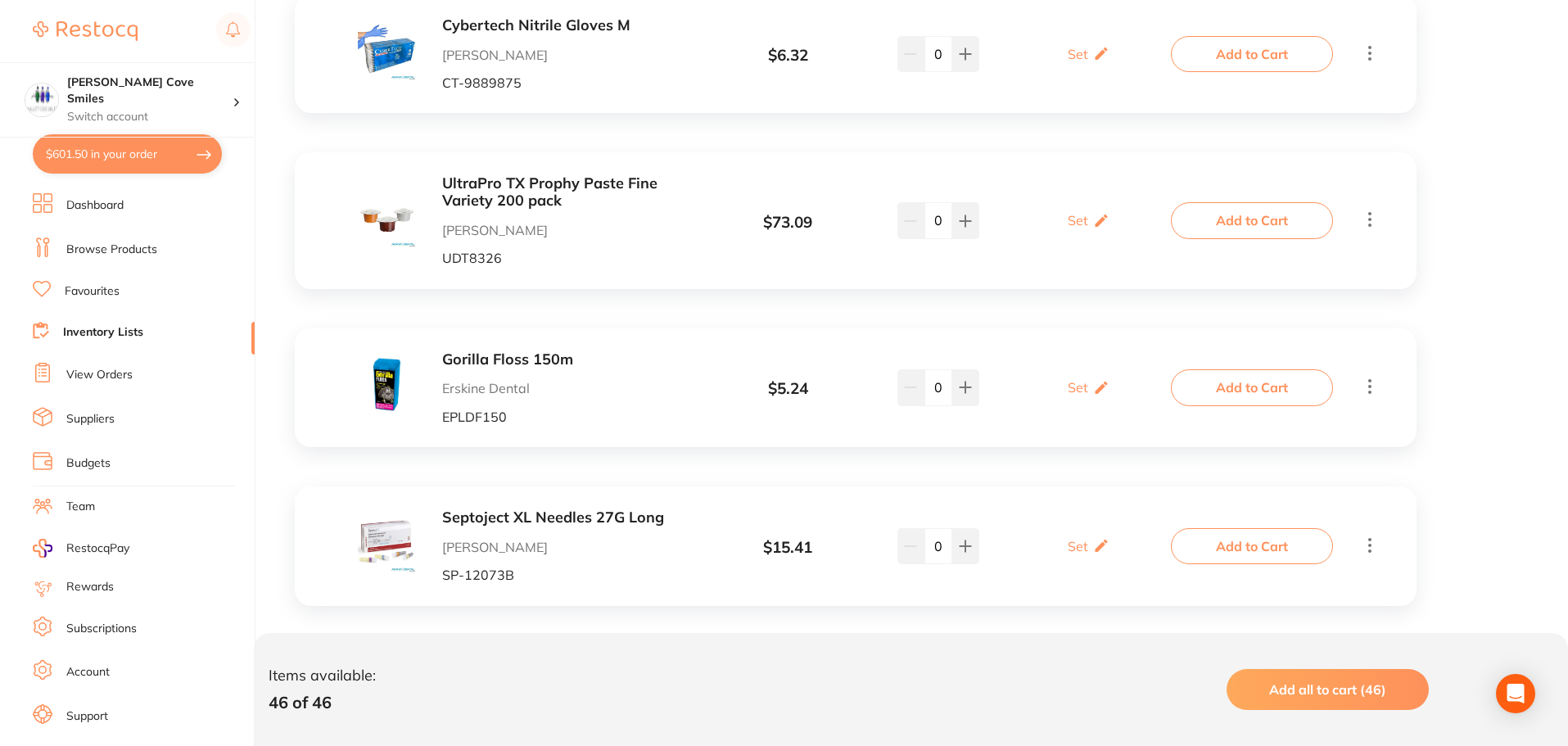
scroll to position [6139, 0]
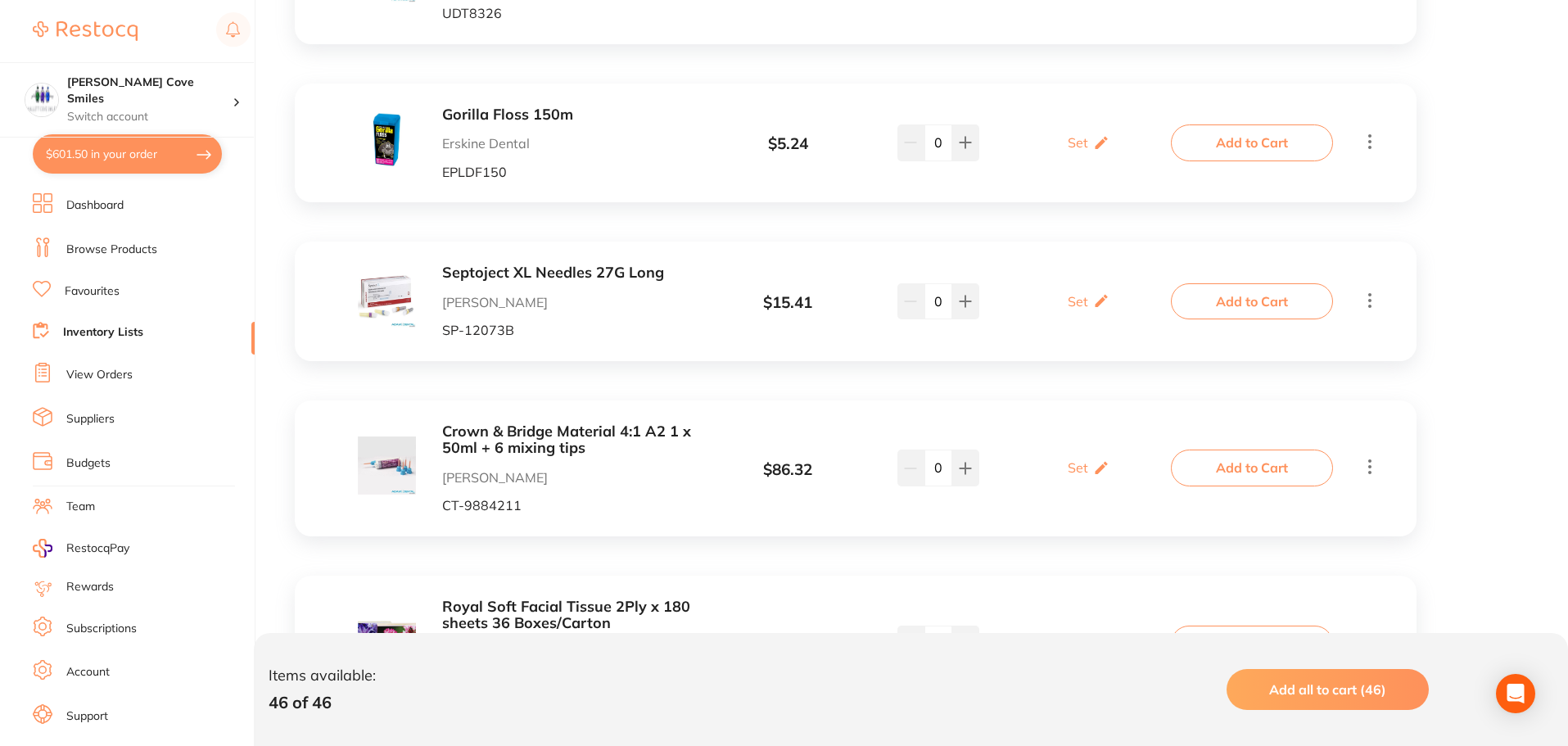
click at [1259, 283] on button "Add to Cart" at bounding box center [1251, 300] width 162 height 36
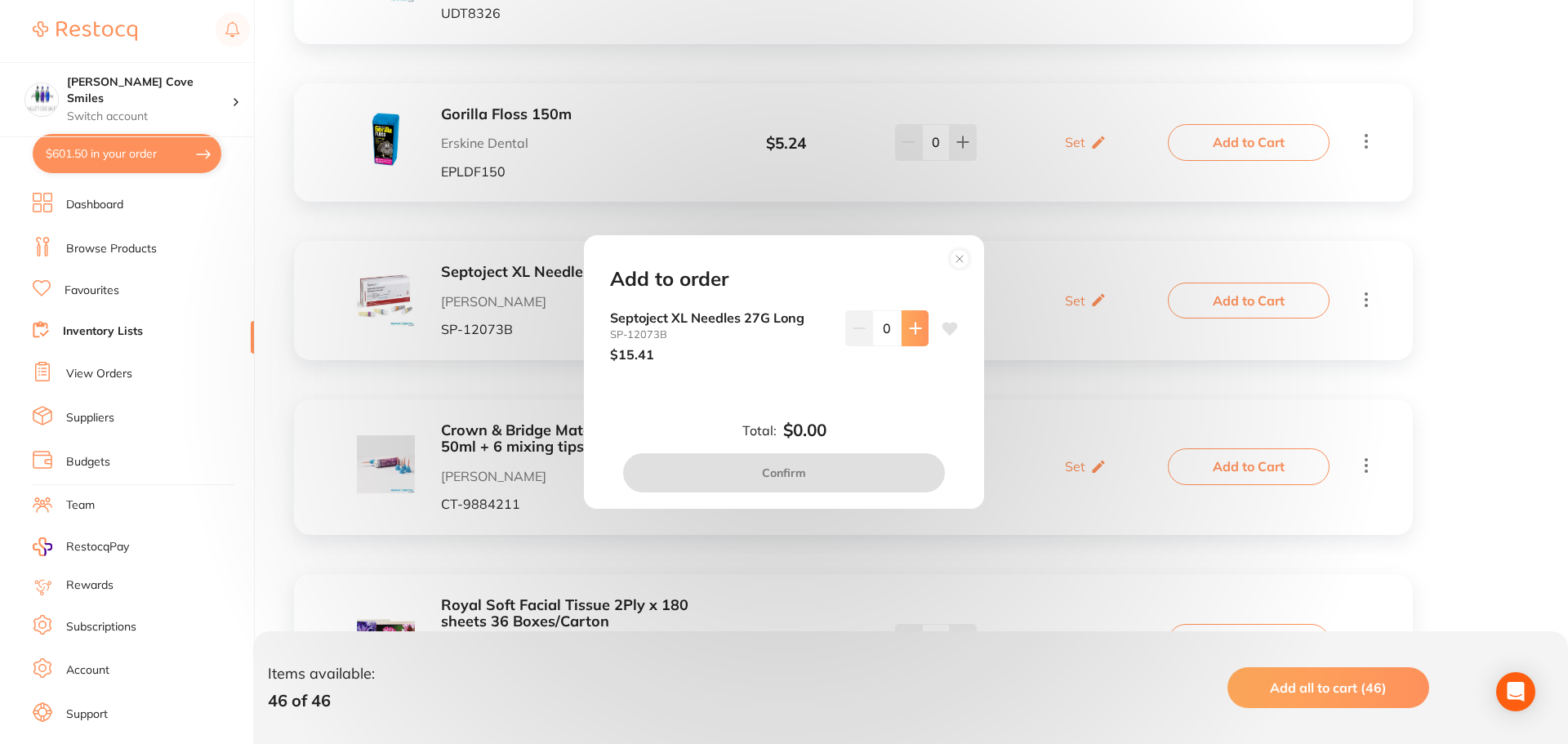
click at [914, 325] on icon at bounding box center [916, 328] width 13 height 13
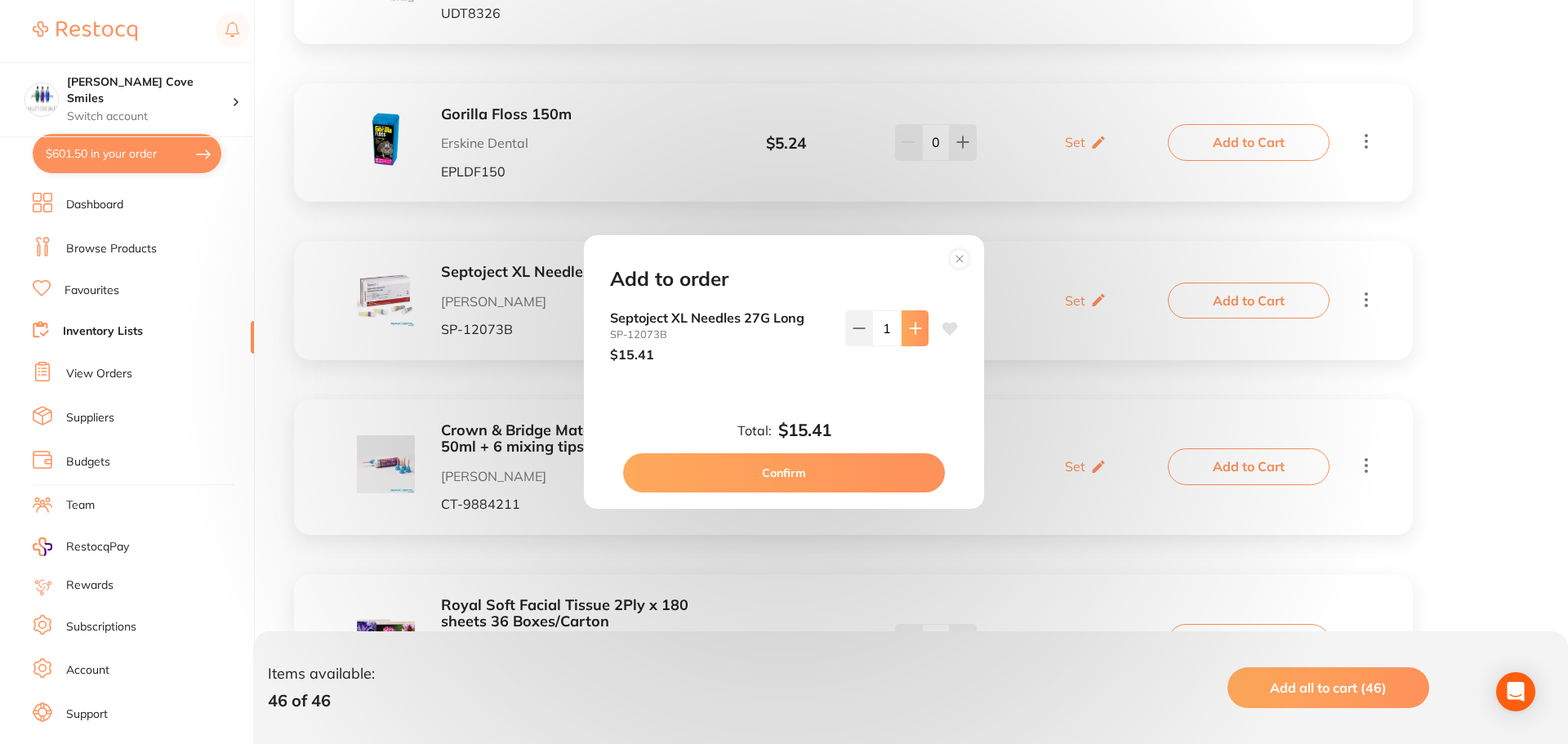
click at [914, 325] on icon at bounding box center [916, 328] width 13 height 13
type input "2"
click at [878, 468] on button "Confirm" at bounding box center [784, 472] width 322 height 40
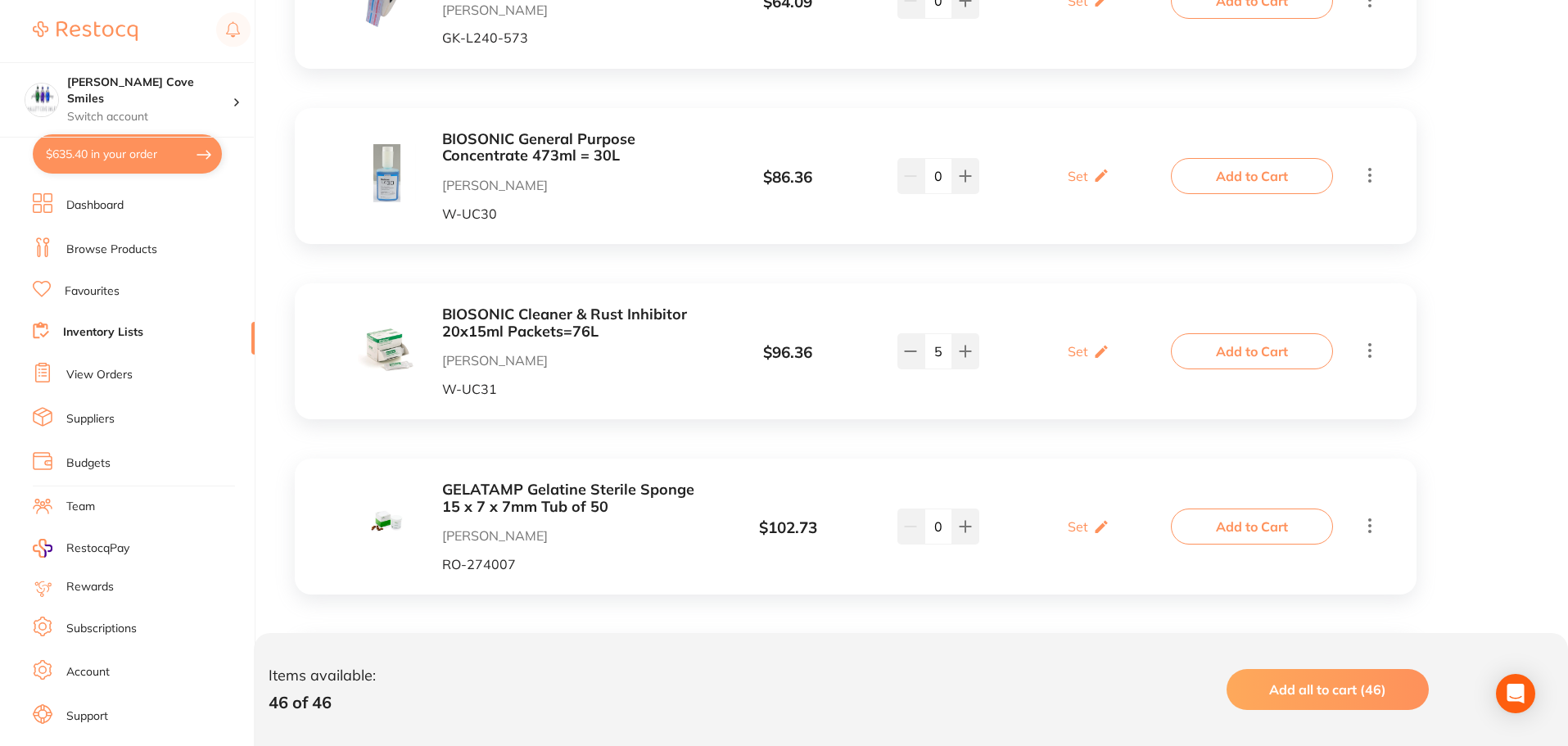
scroll to position [582, 0]
click at [901, 349] on button at bounding box center [911, 351] width 27 height 36
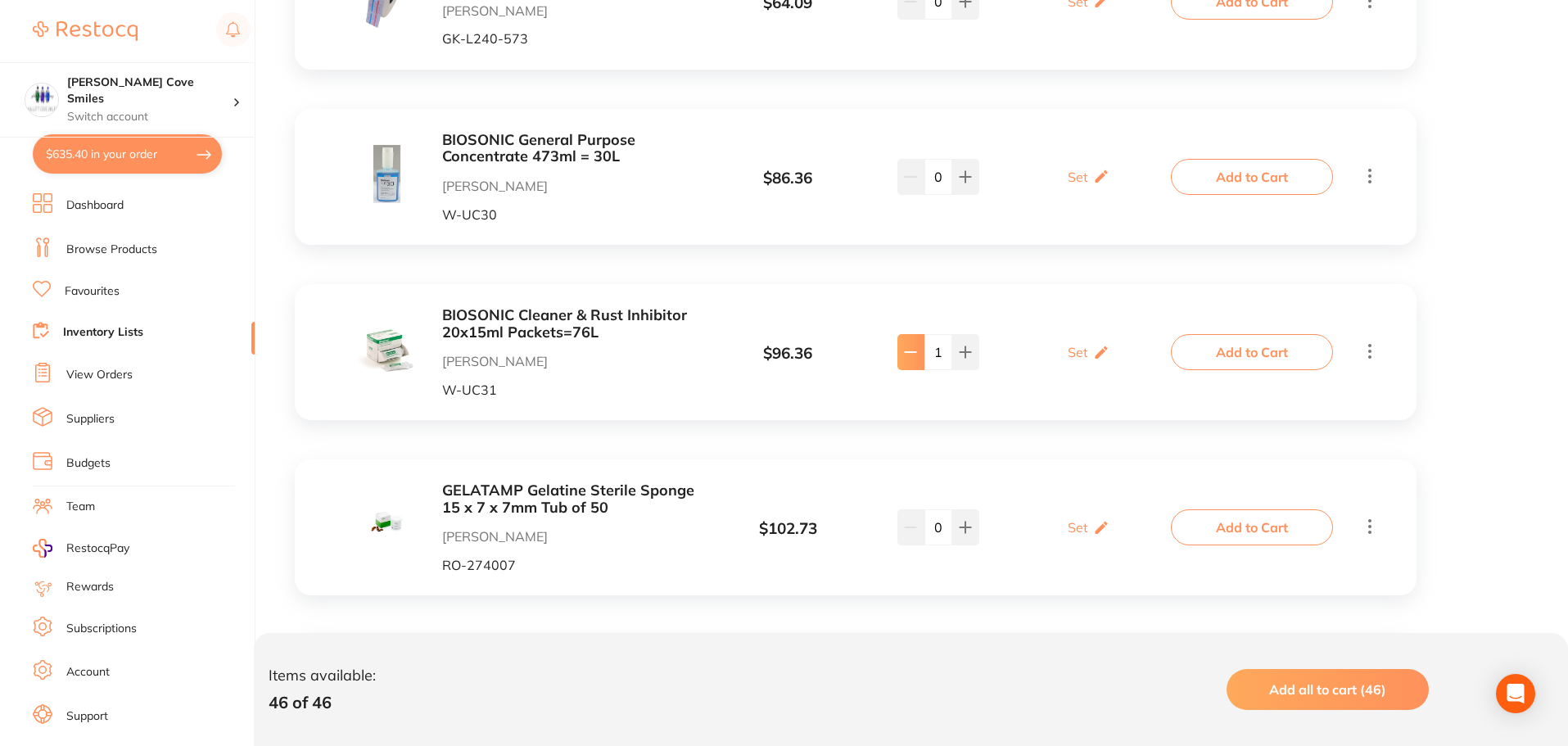
click at [902, 355] on button at bounding box center [911, 351] width 27 height 36
type input "0"
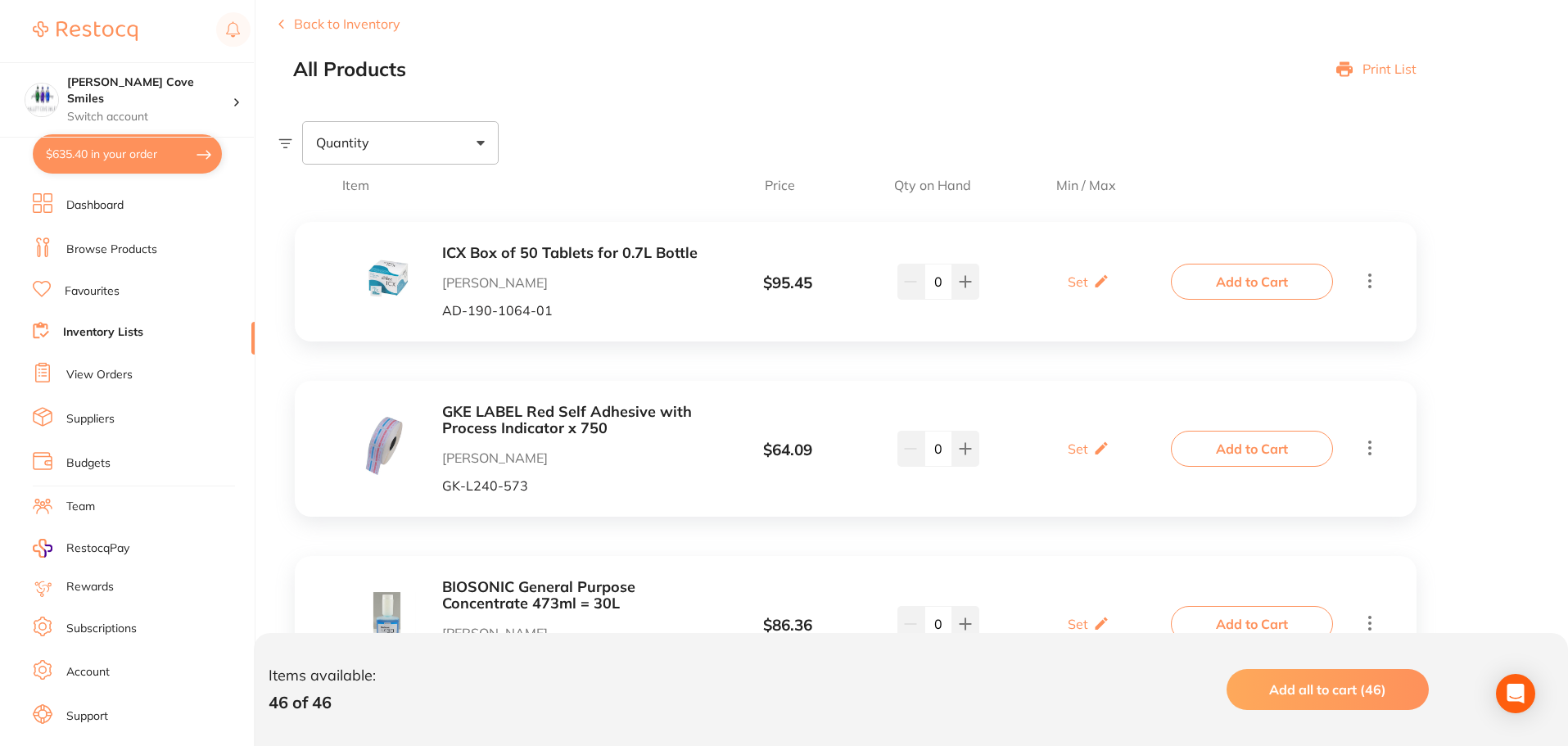
scroll to position [0, 0]
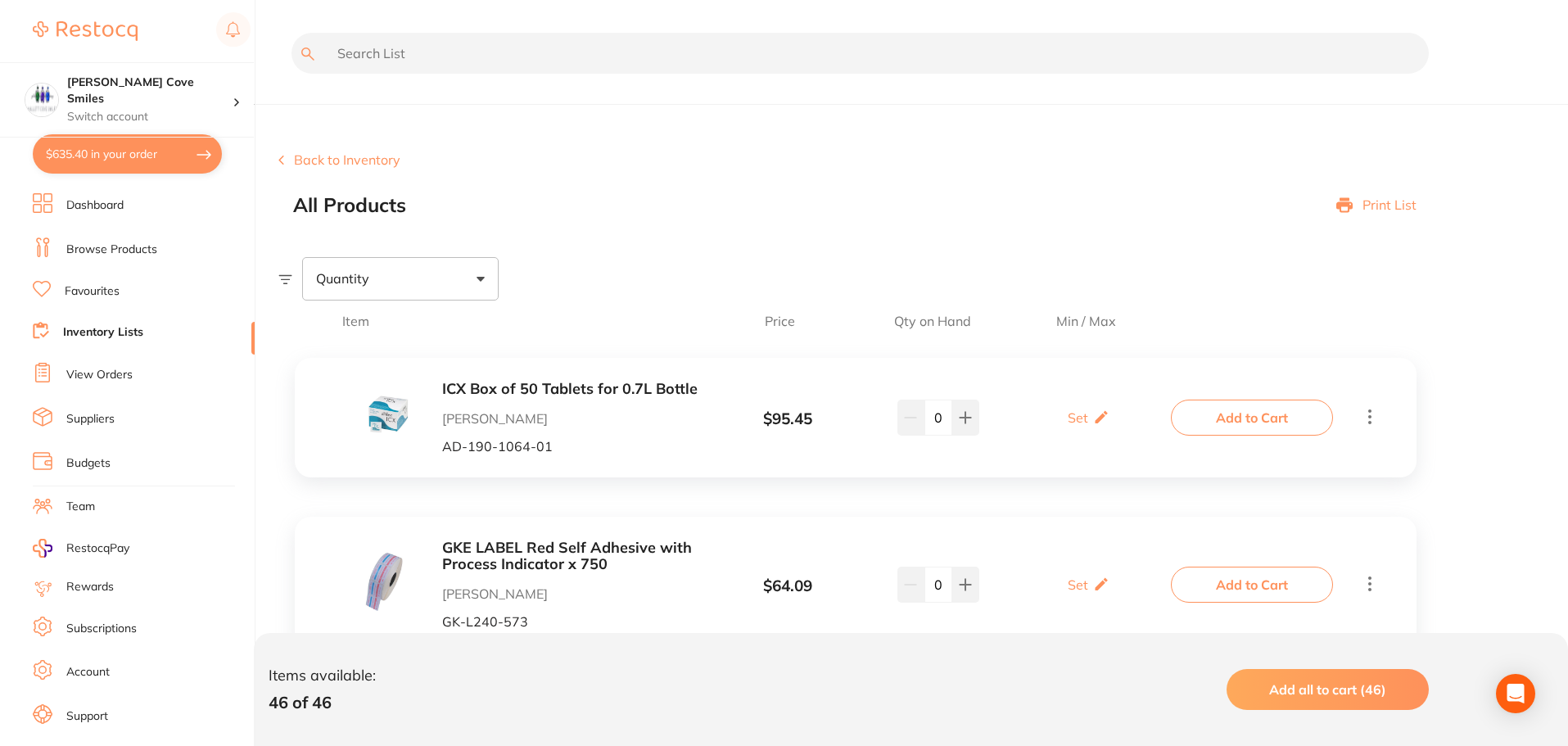
click at [366, 48] on input "text" at bounding box center [860, 53] width 1137 height 41
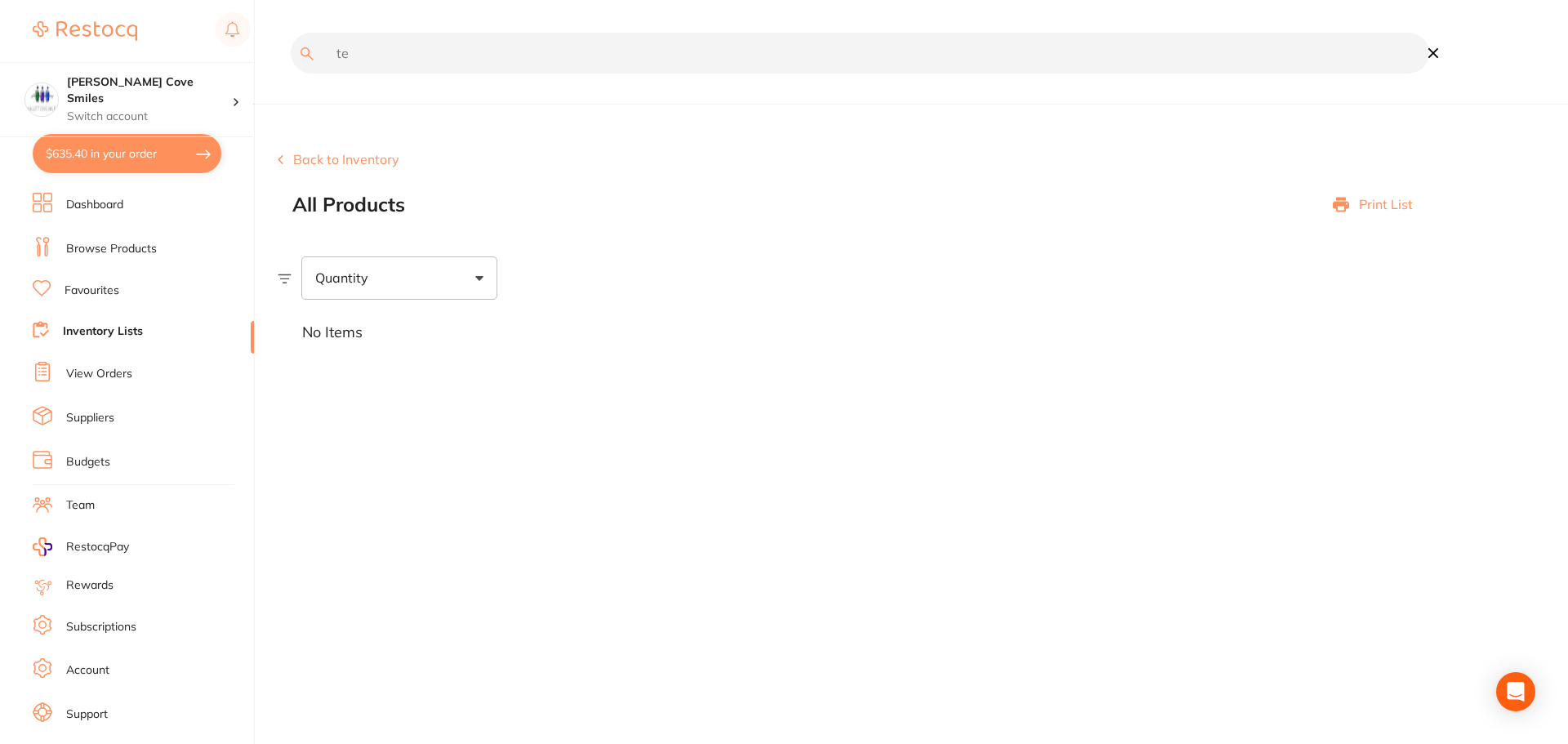
type input "t"
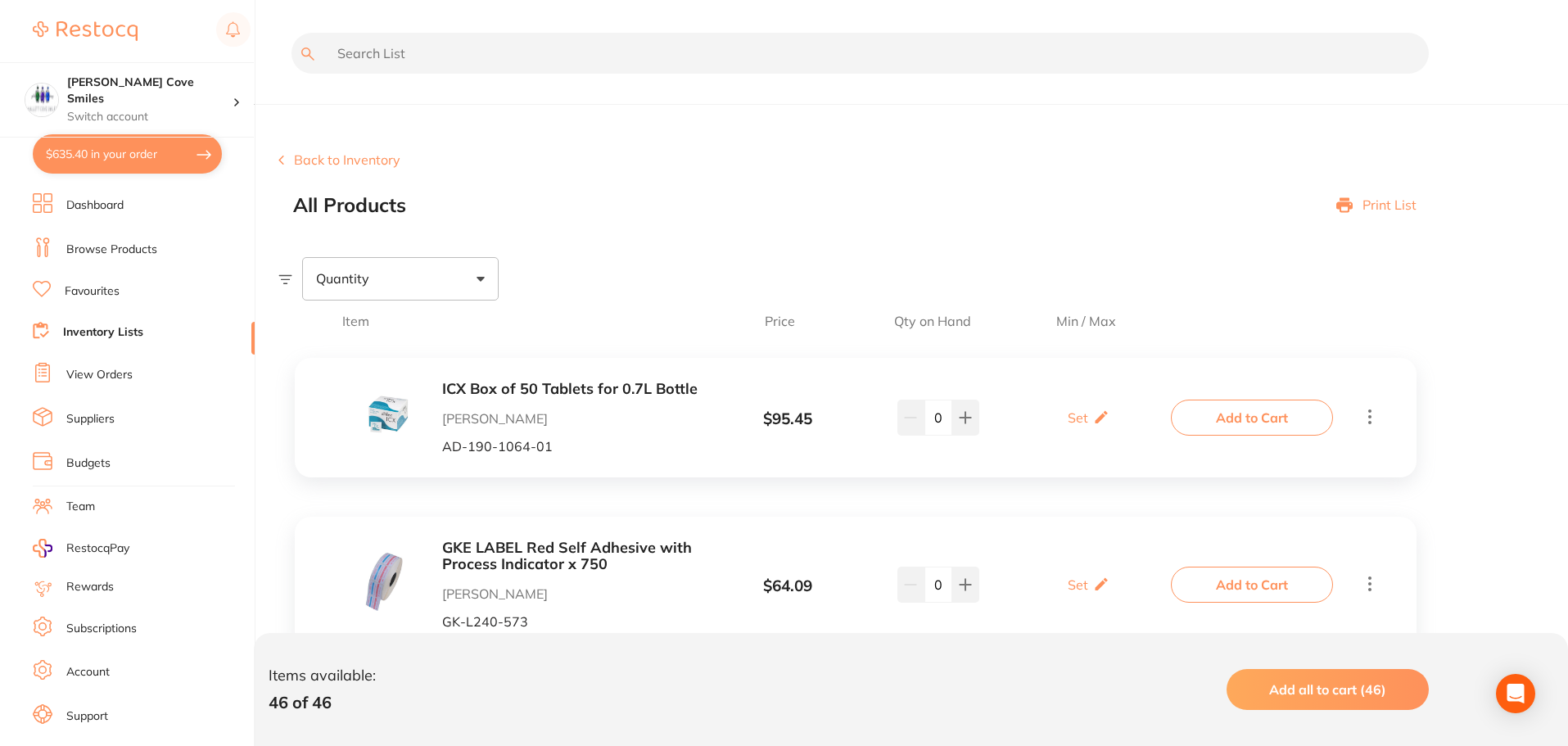
click at [100, 242] on link "Browse Products" at bounding box center [112, 250] width 91 height 17
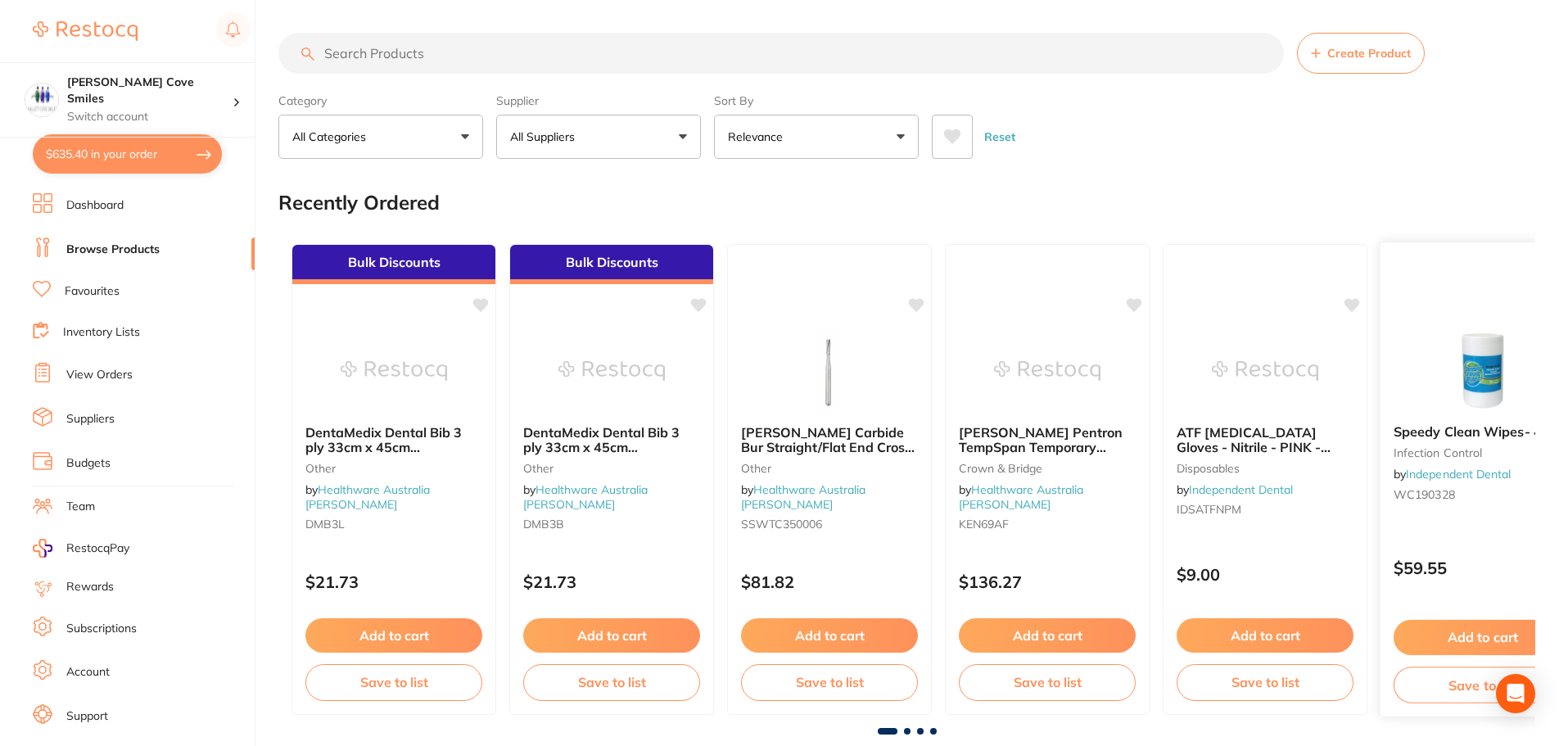
click at [1432, 634] on button "Add to cart" at bounding box center [1482, 637] width 178 height 35
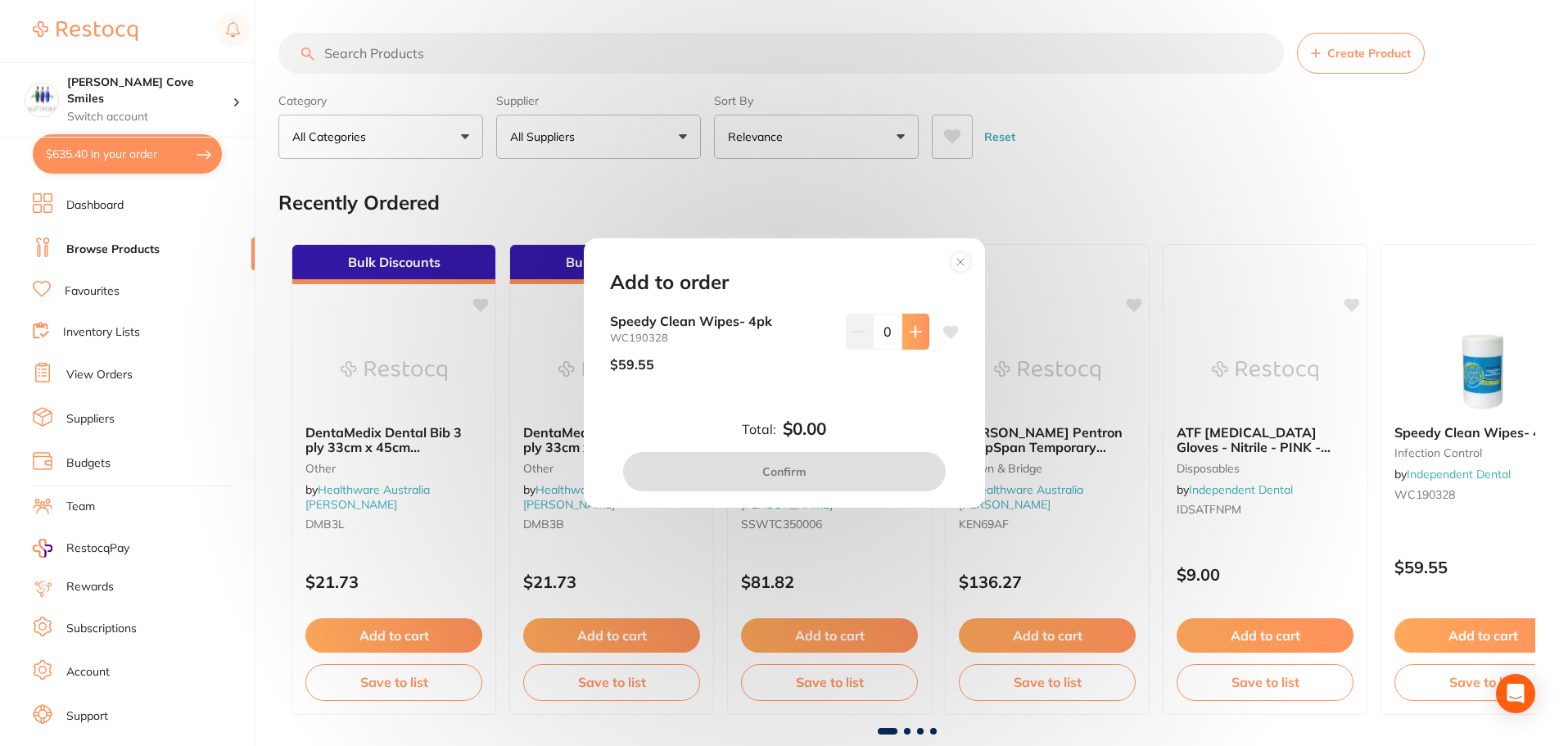
click at [909, 329] on icon at bounding box center [915, 332] width 13 height 13
type input "1"
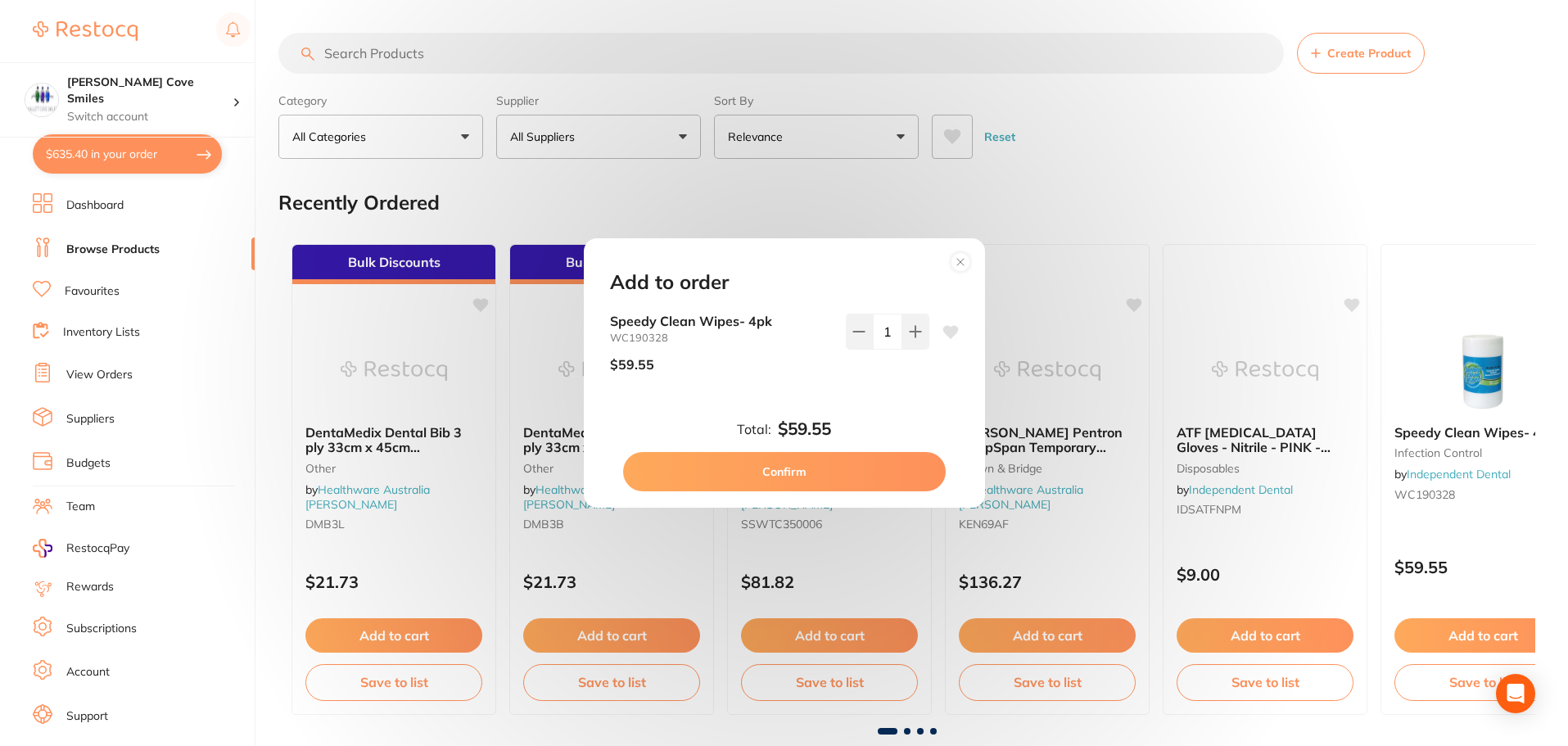
click at [865, 468] on button "Confirm" at bounding box center [784, 471] width 323 height 40
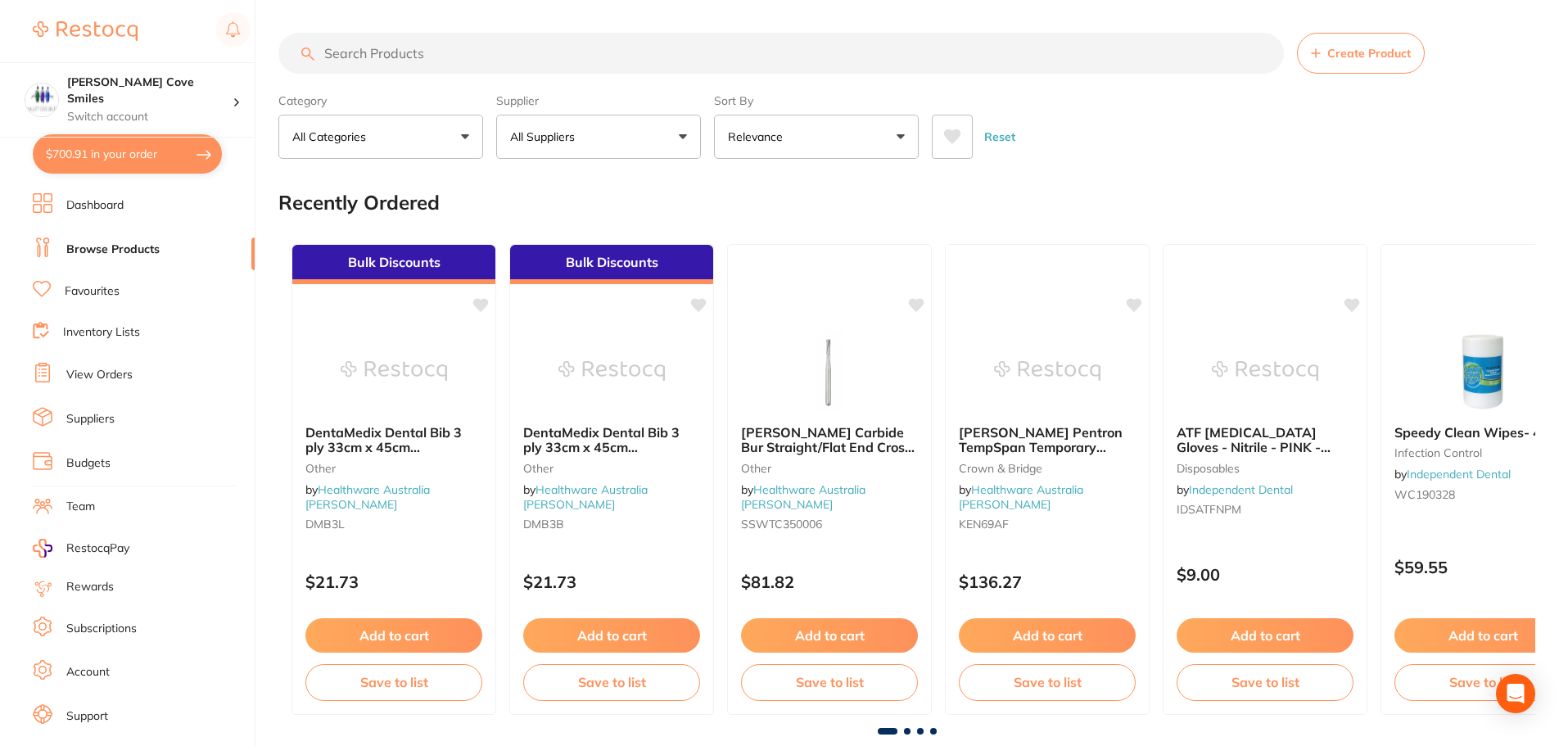
click at [361, 52] on input "search" at bounding box center [780, 53] width 1005 height 41
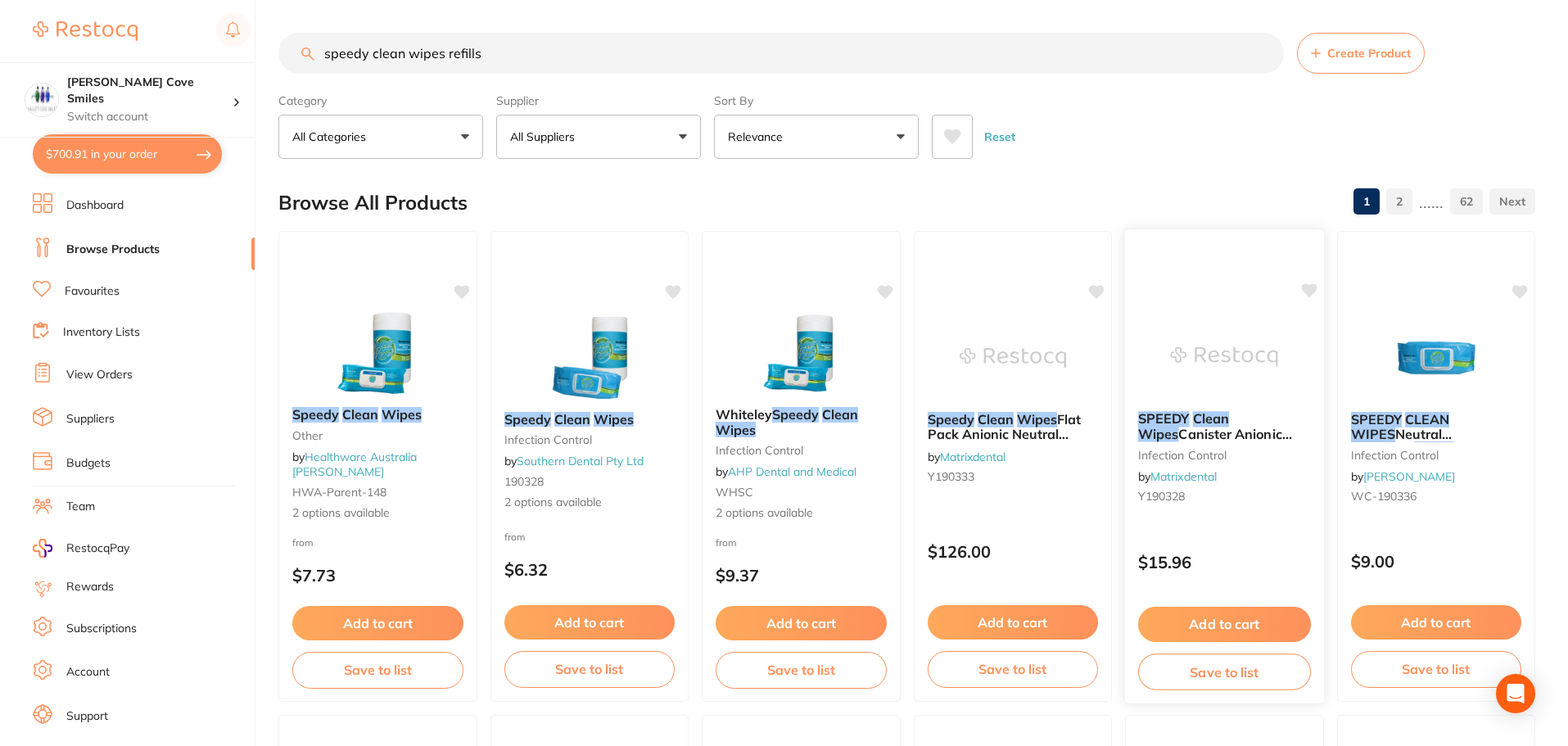
type input "speedy clean wipes refills"
click at [1208, 422] on em "Clean" at bounding box center [1210, 419] width 36 height 17
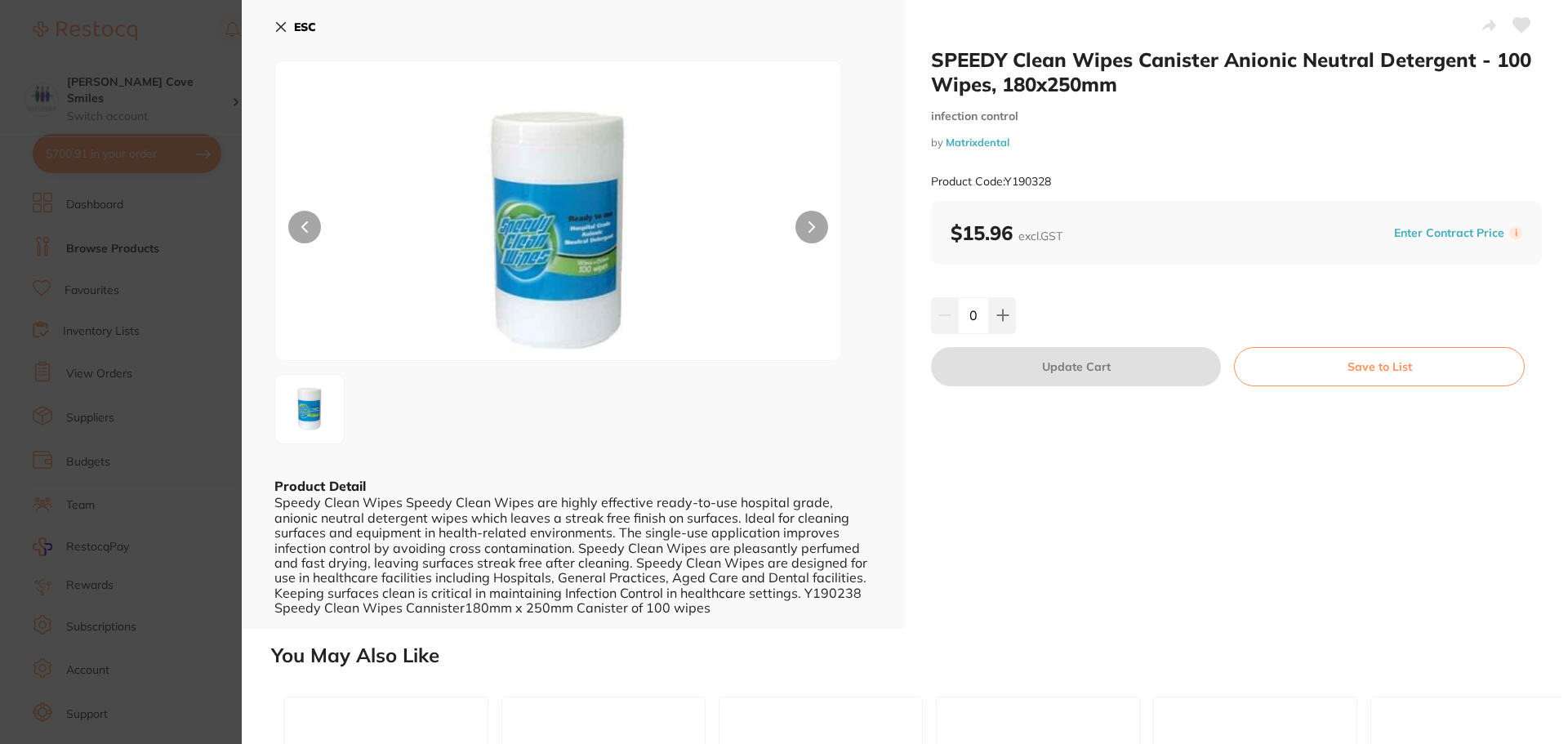
click at [809, 221] on icon at bounding box center [812, 227] width 6 height 11
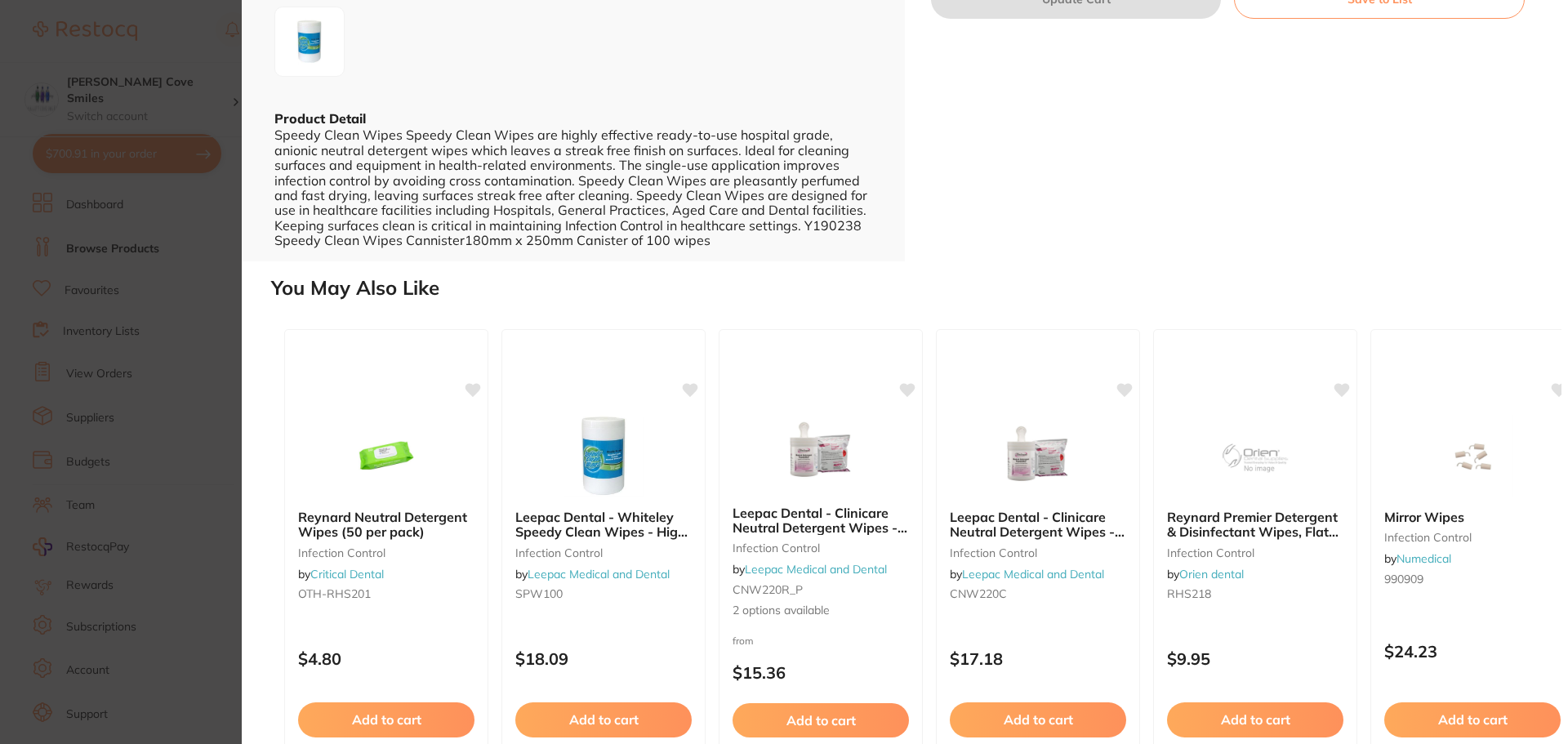
scroll to position [408, 0]
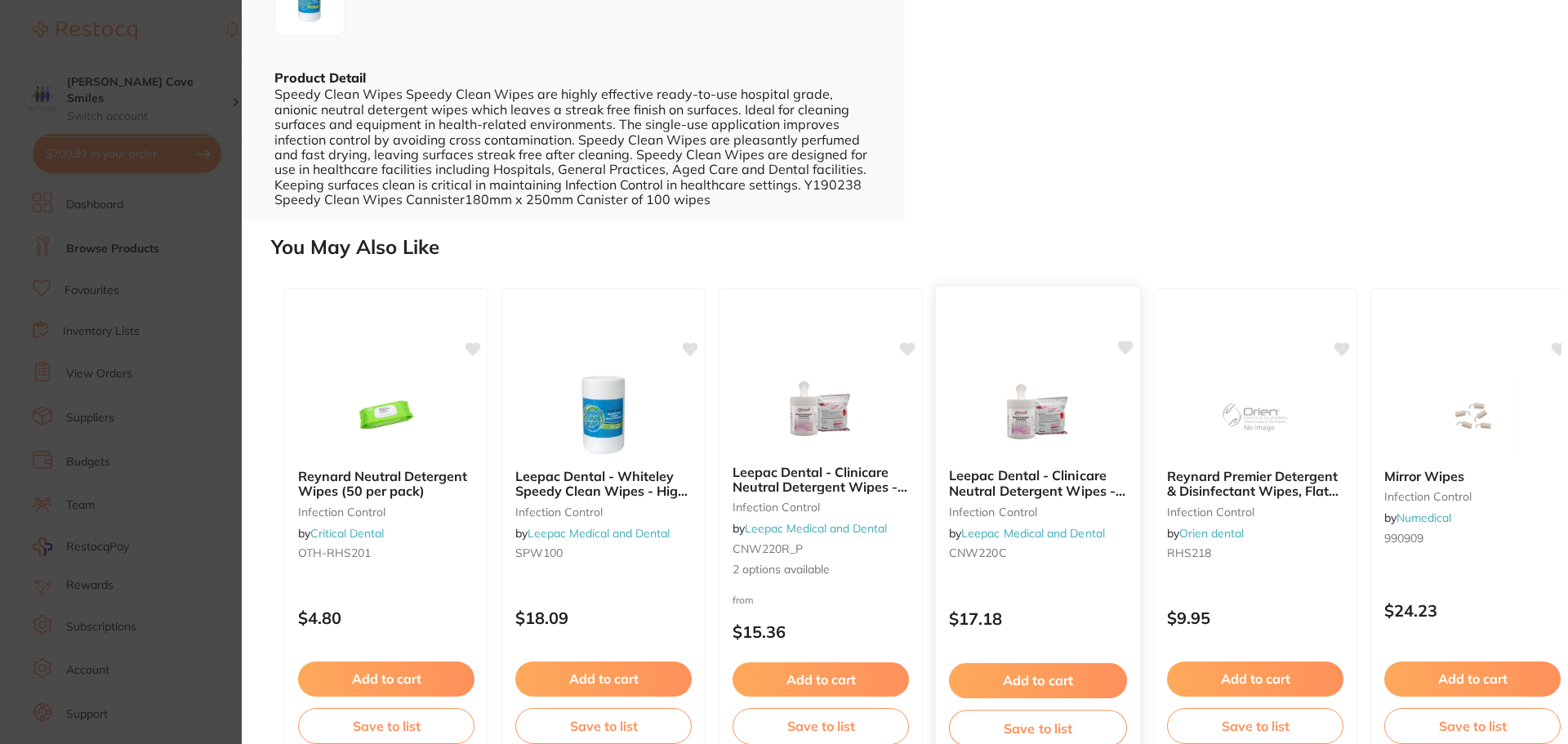
click at [1022, 493] on b "Leepac Dental - Clinicare Neutral Detergent Wipes - High Quality Dental Product…" at bounding box center [1038, 482] width 178 height 30
